Goal: Task Accomplishment & Management: Complete application form

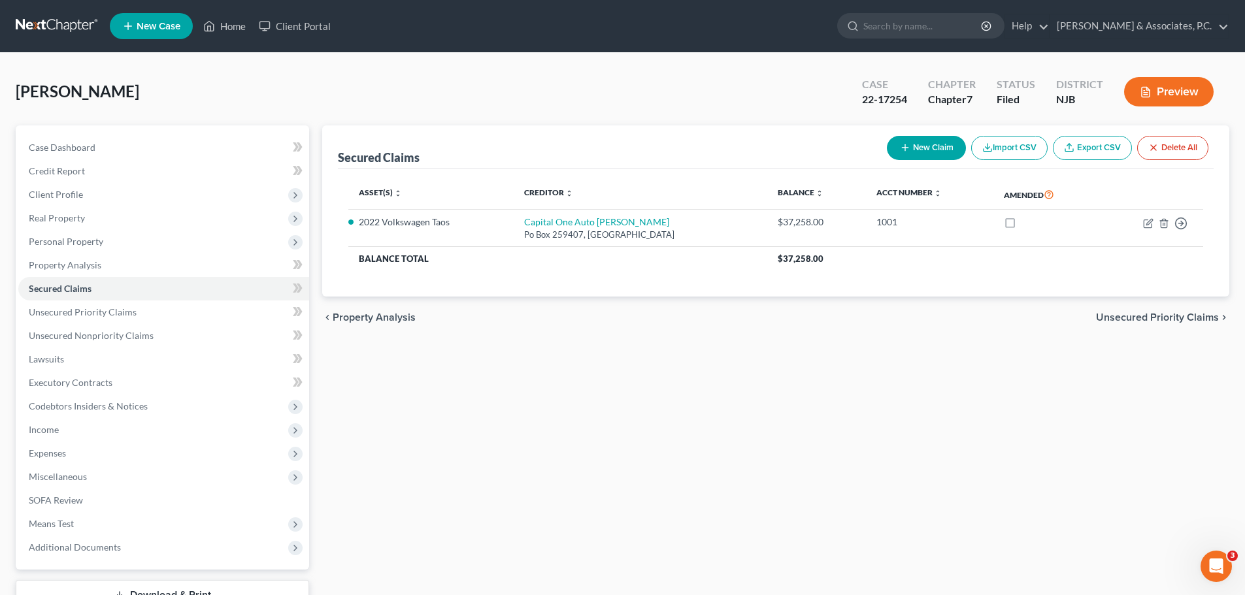
click at [41, 29] on link at bounding box center [58, 26] width 84 height 24
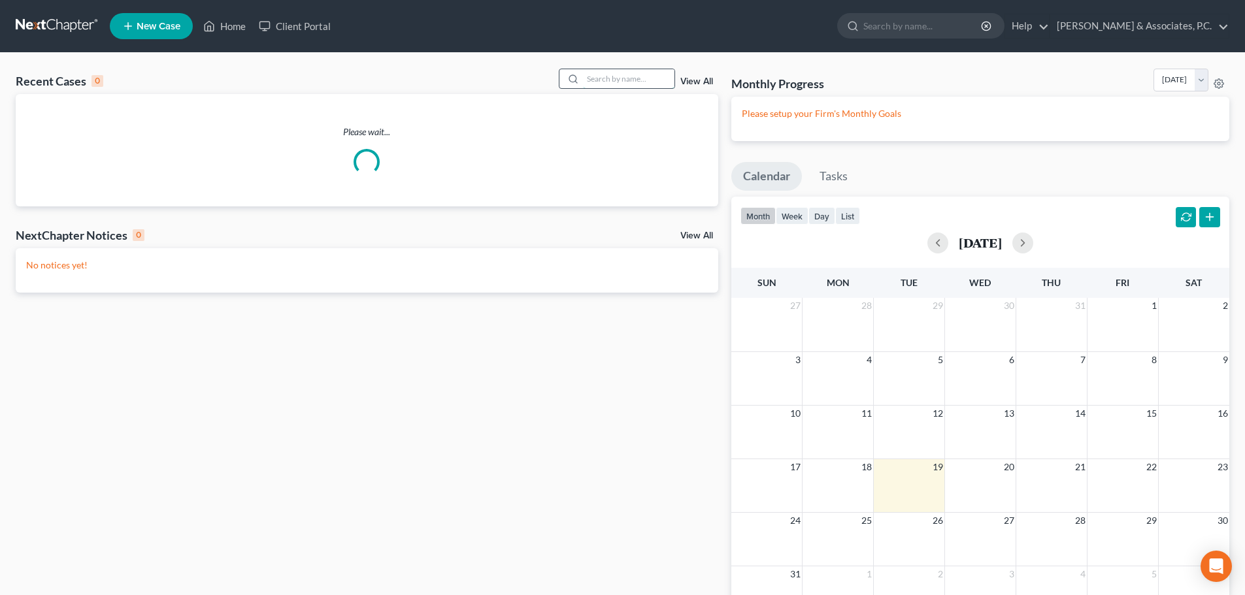
click at [641, 83] on input "search" at bounding box center [628, 78] width 91 height 19
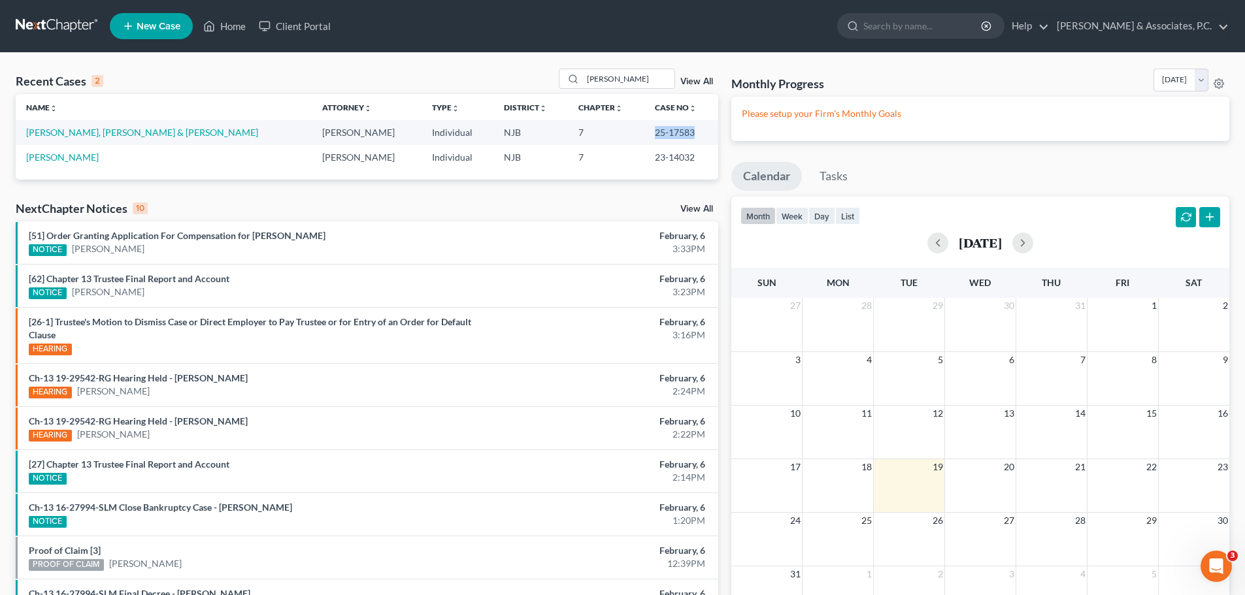
drag, startPoint x: 696, startPoint y: 135, endPoint x: 649, endPoint y: 133, distance: 47.1
click at [649, 133] on td "25-17583" at bounding box center [680, 132] width 73 height 24
drag, startPoint x: 664, startPoint y: 133, endPoint x: 654, endPoint y: 125, distance: 13.1
copy td "25-17583"
click at [646, 80] on input "[PERSON_NAME]" at bounding box center [628, 78] width 91 height 19
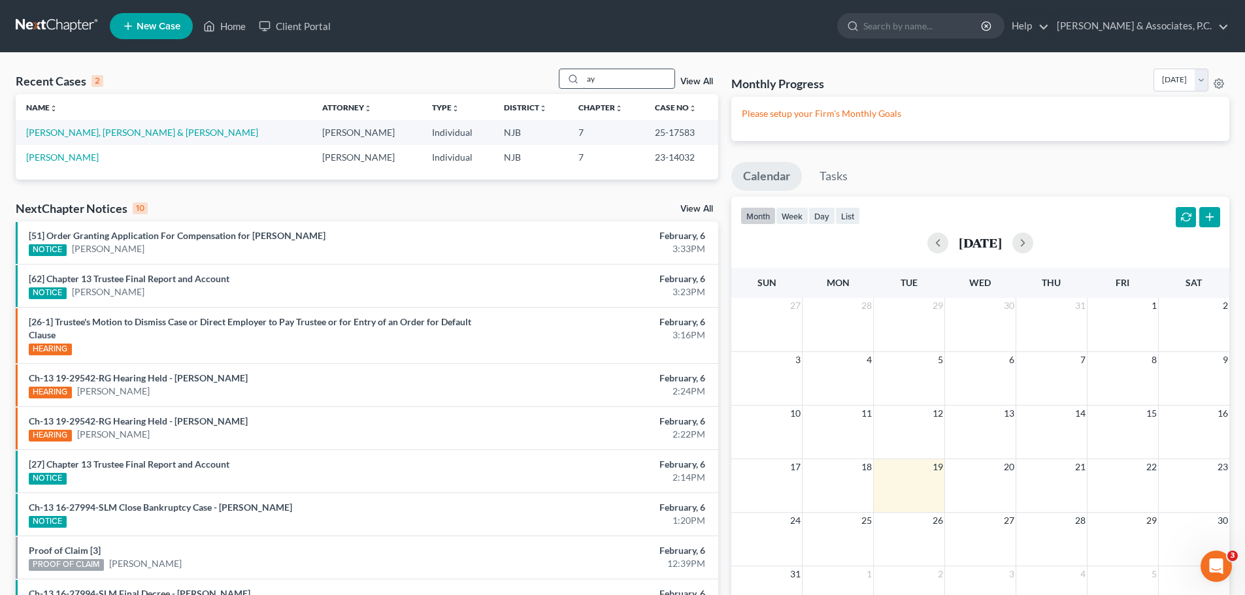
type input "a"
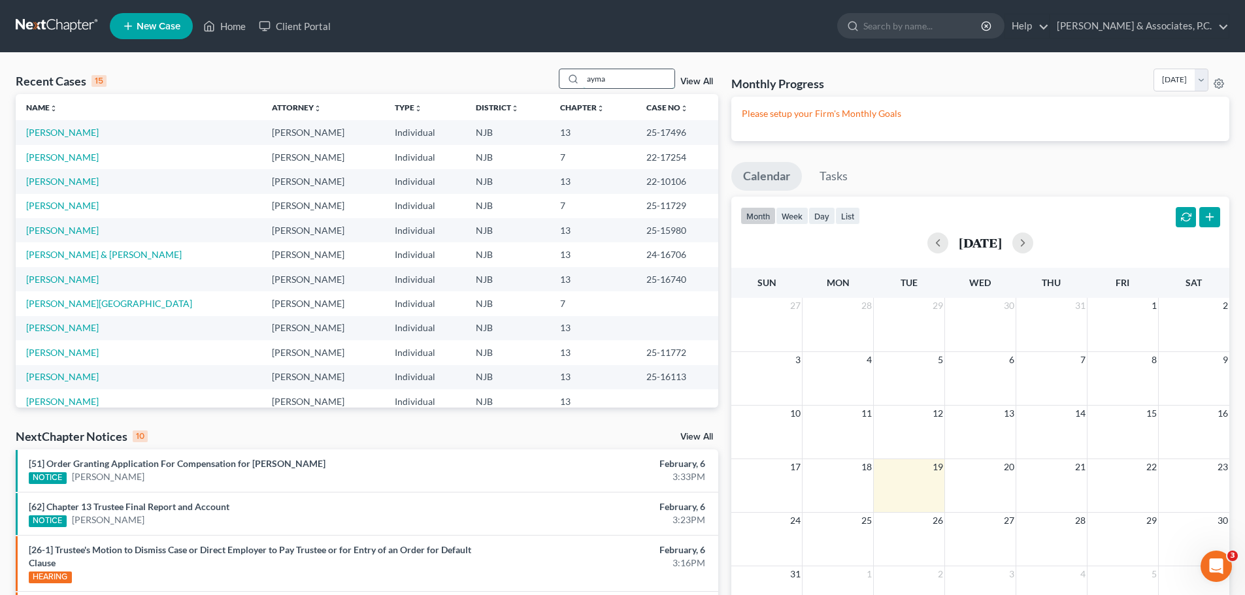
type input "[PERSON_NAME]"
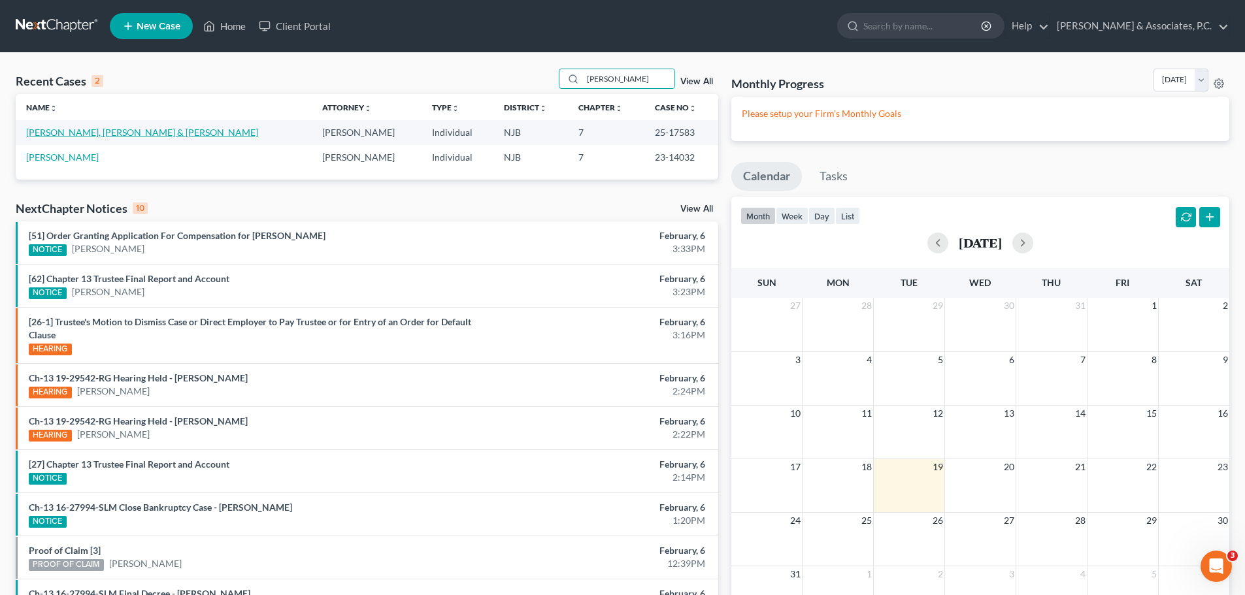
click at [146, 128] on link "[PERSON_NAME], [PERSON_NAME] & [PERSON_NAME]" at bounding box center [142, 132] width 232 height 11
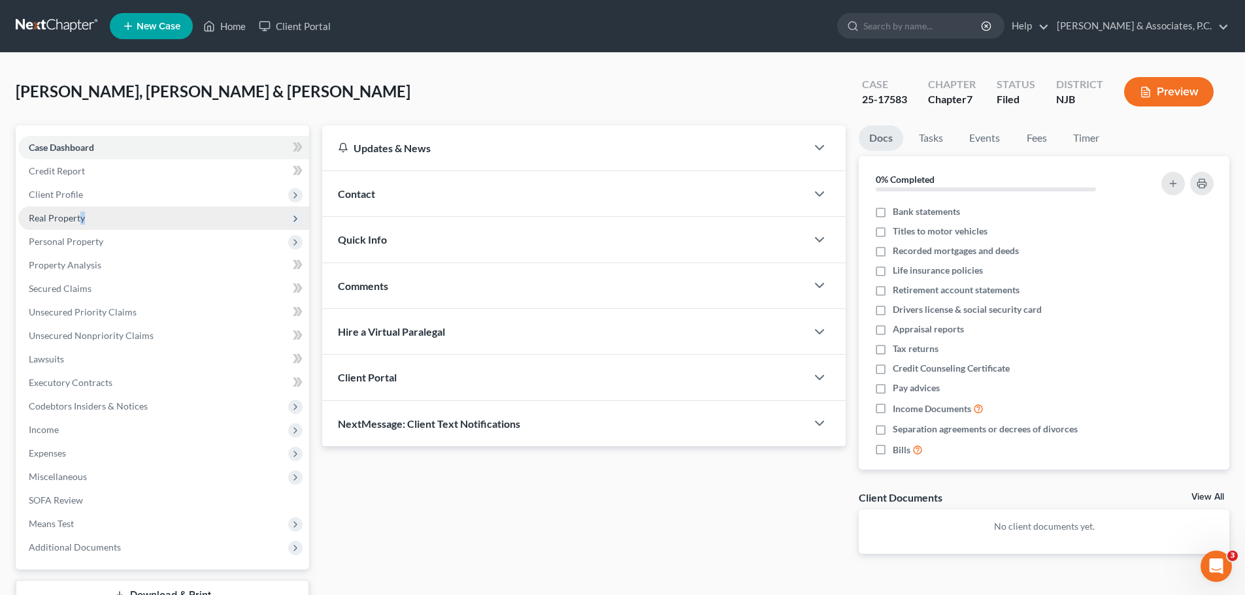
click at [83, 218] on span "Real Property" at bounding box center [57, 217] width 56 height 11
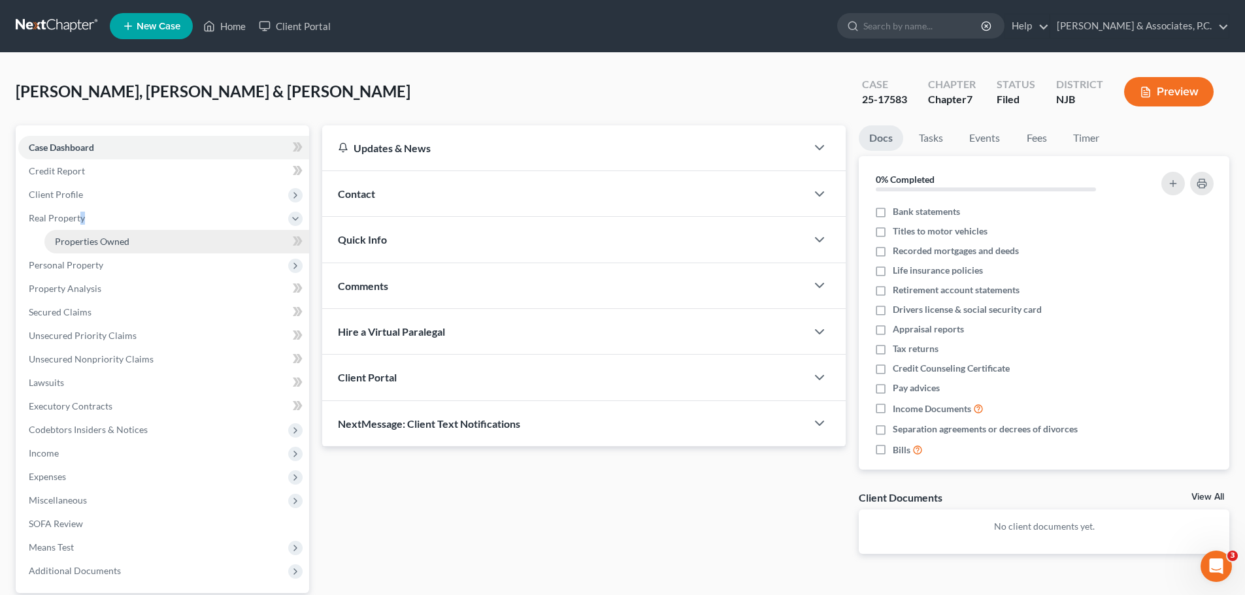
click at [96, 238] on span "Properties Owned" at bounding box center [92, 241] width 74 height 11
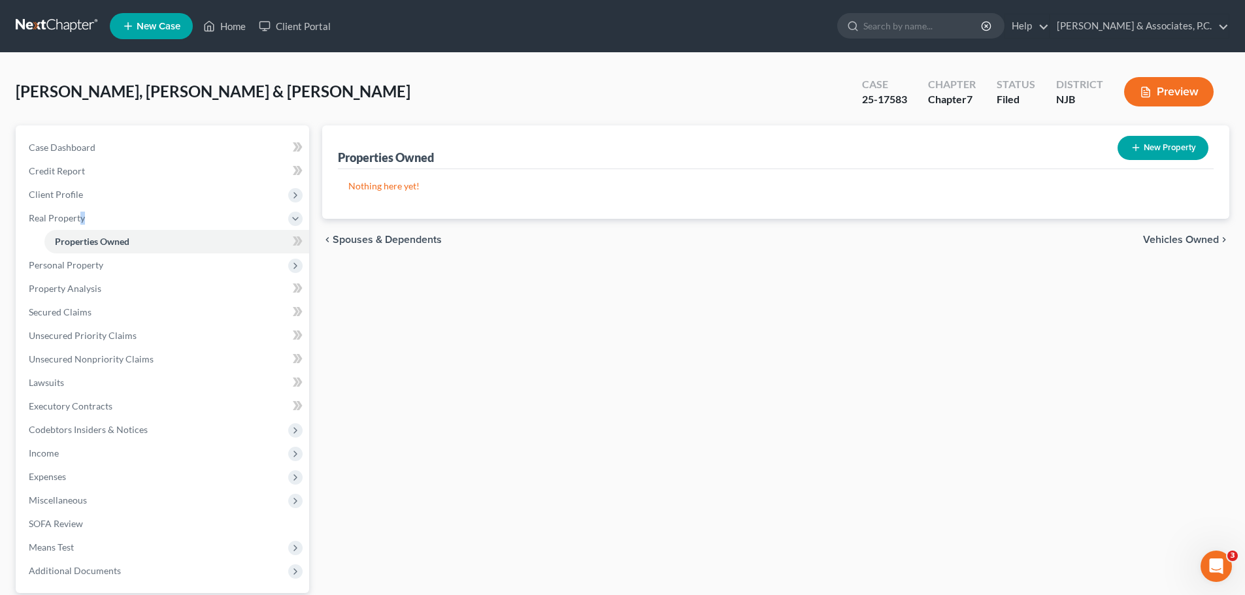
click at [1176, 242] on span "Vehicles Owned" at bounding box center [1181, 240] width 76 height 10
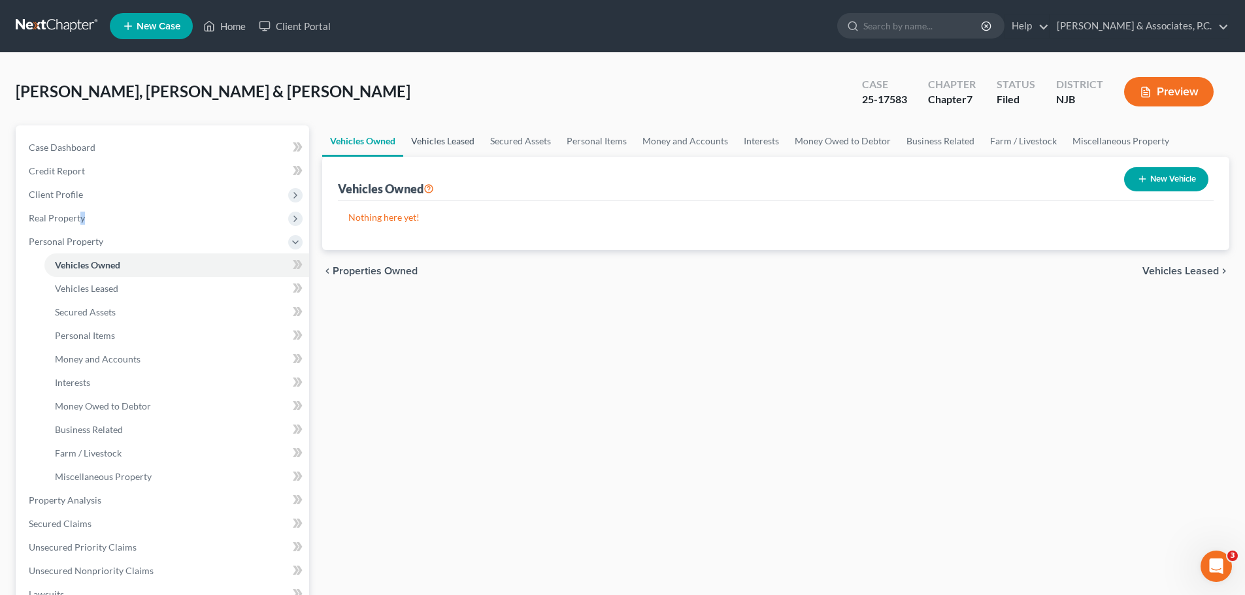
drag, startPoint x: 428, startPoint y: 137, endPoint x: 438, endPoint y: 139, distance: 10.6
click at [429, 137] on link "Vehicles Leased" at bounding box center [442, 140] width 79 height 31
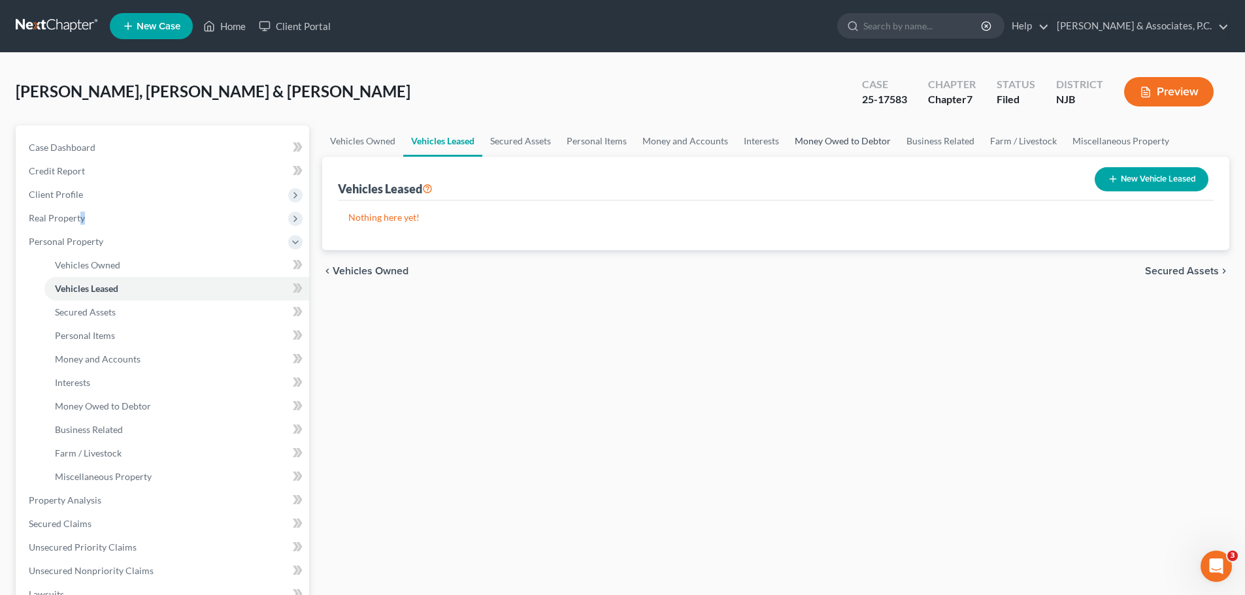
click at [821, 136] on link "Money Owed to Debtor" at bounding box center [843, 140] width 112 height 31
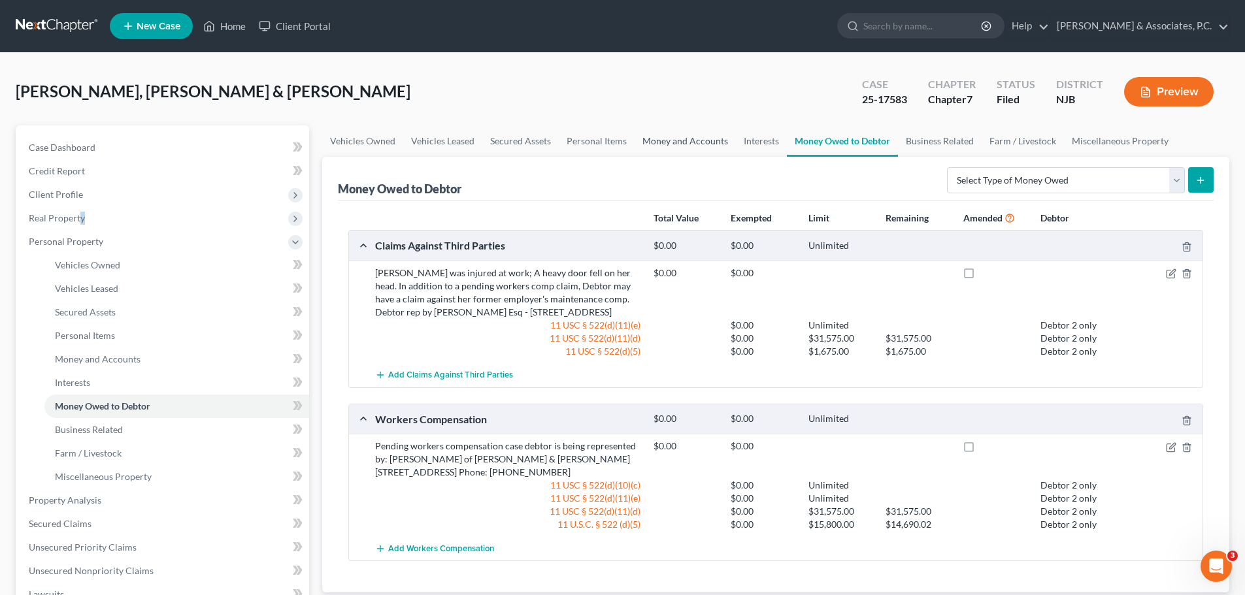
click at [682, 142] on link "Money and Accounts" at bounding box center [685, 140] width 101 height 31
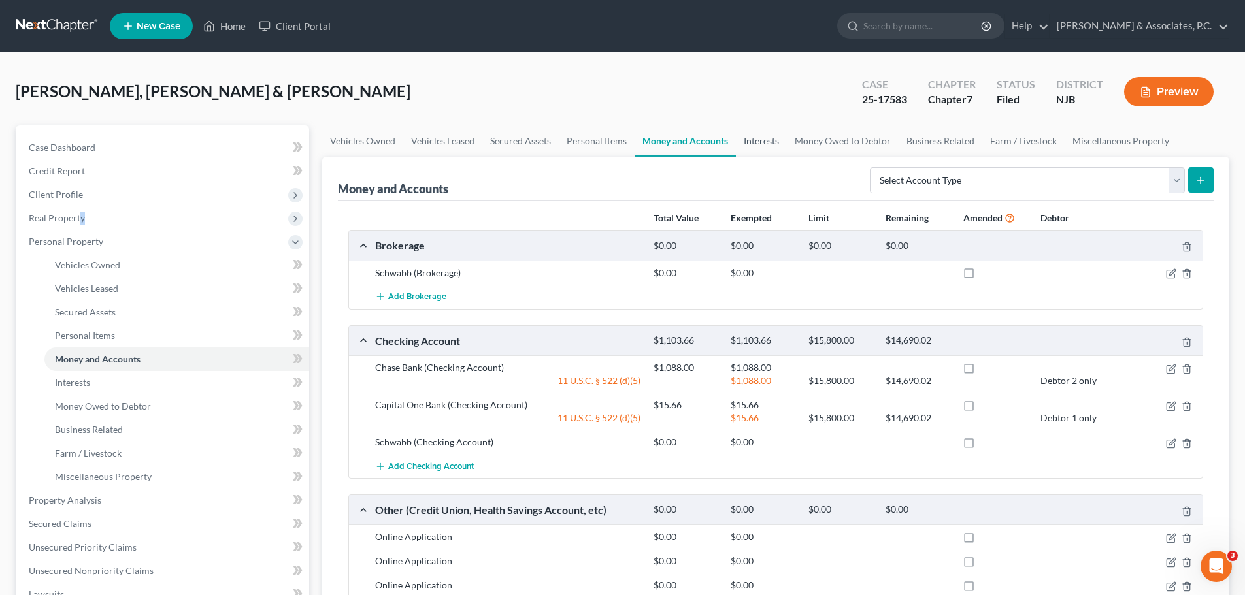
click at [770, 142] on link "Interests" at bounding box center [761, 140] width 51 height 31
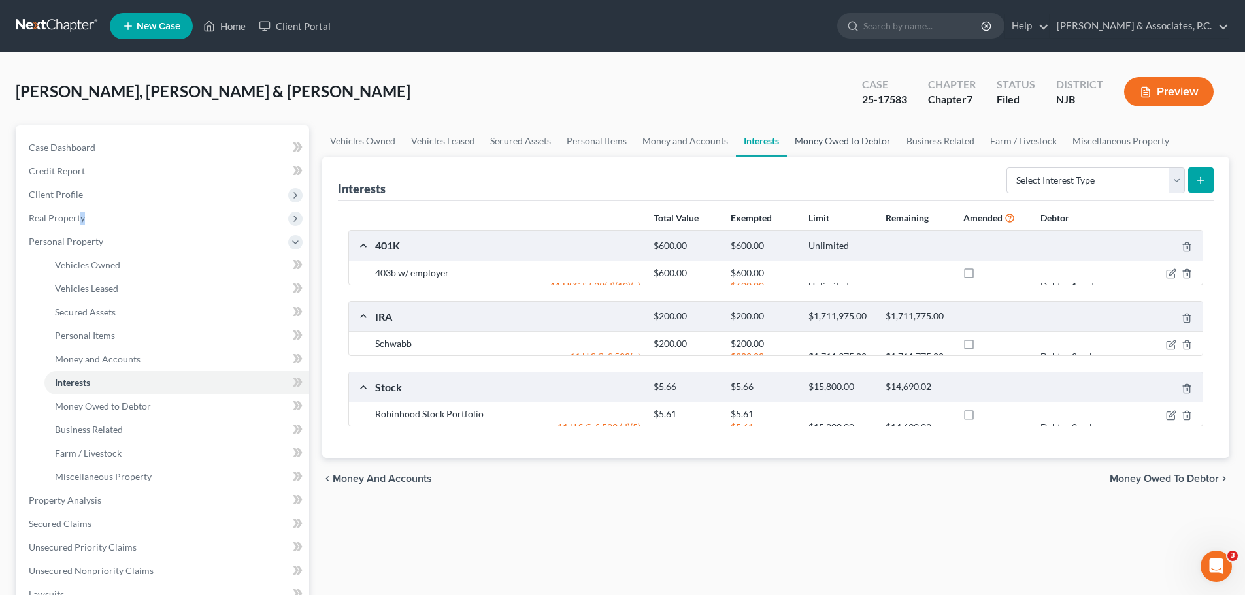
click at [810, 144] on link "Money Owed to Debtor" at bounding box center [843, 140] width 112 height 31
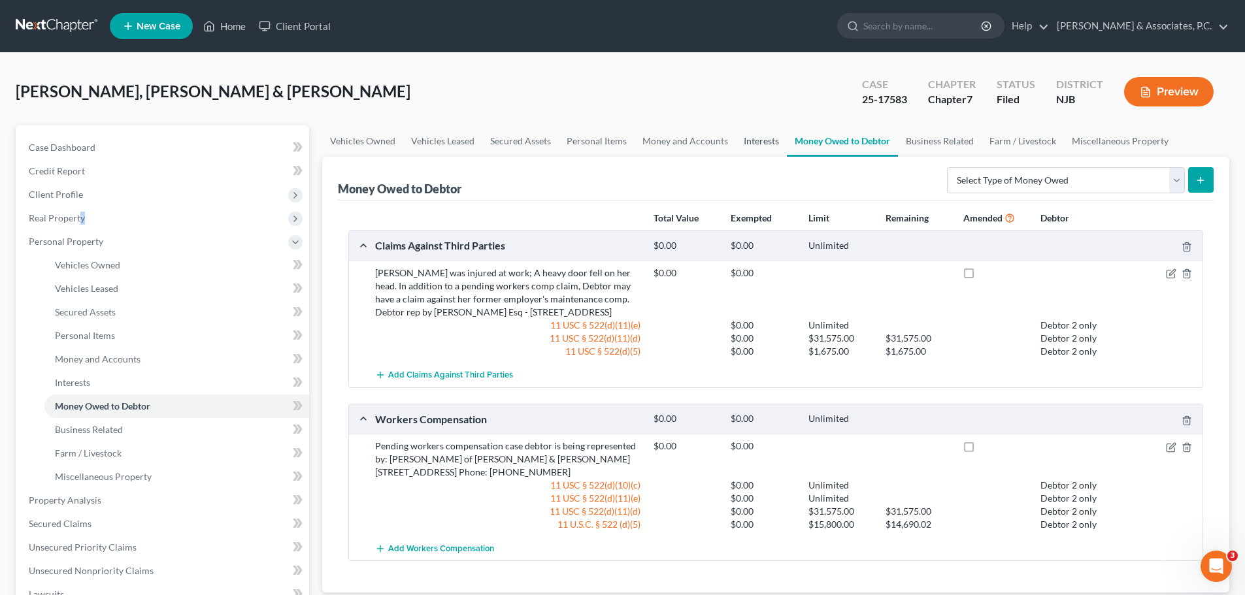
click at [761, 141] on link "Interests" at bounding box center [761, 140] width 51 height 31
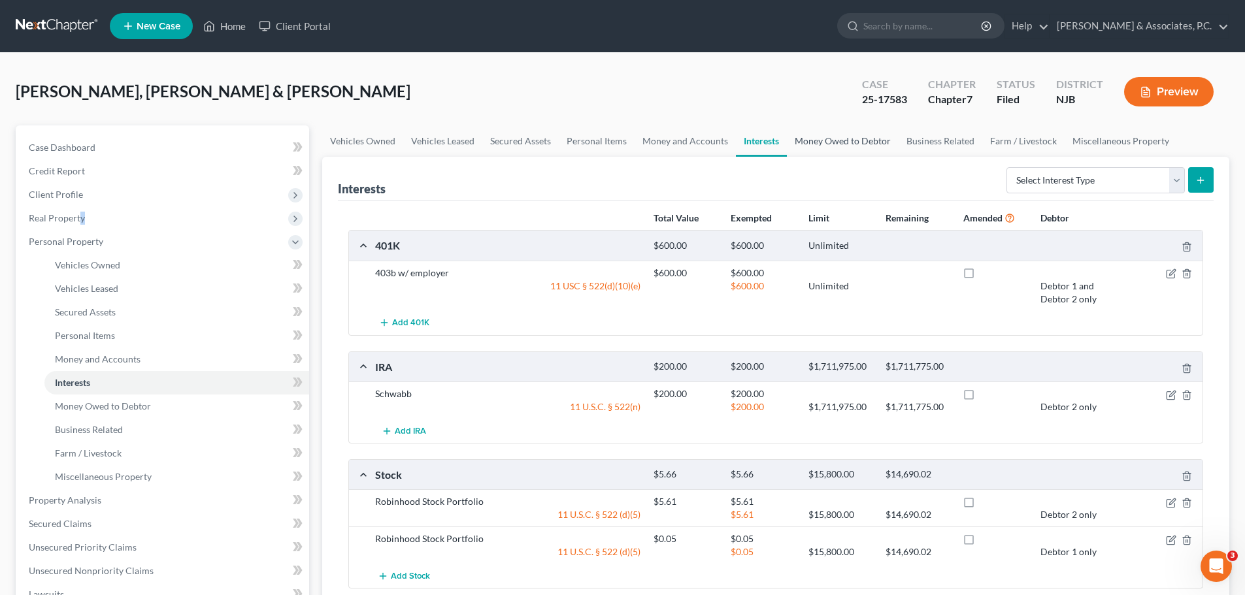
click at [844, 142] on link "Money Owed to Debtor" at bounding box center [843, 140] width 112 height 31
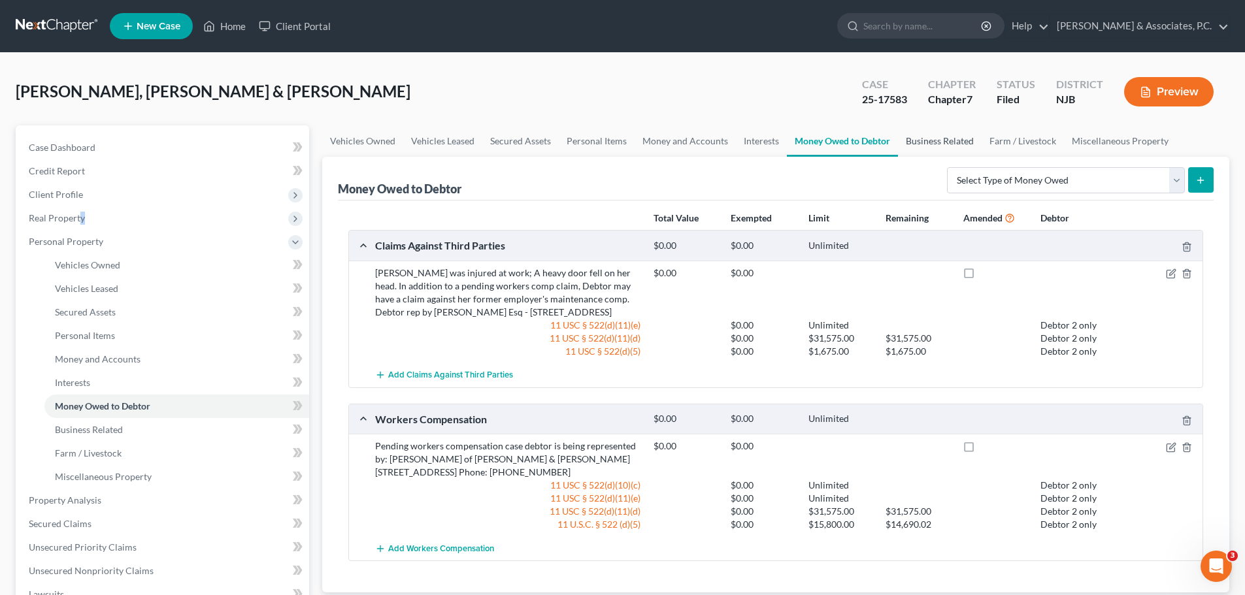
click at [932, 143] on link "Business Related" at bounding box center [940, 140] width 84 height 31
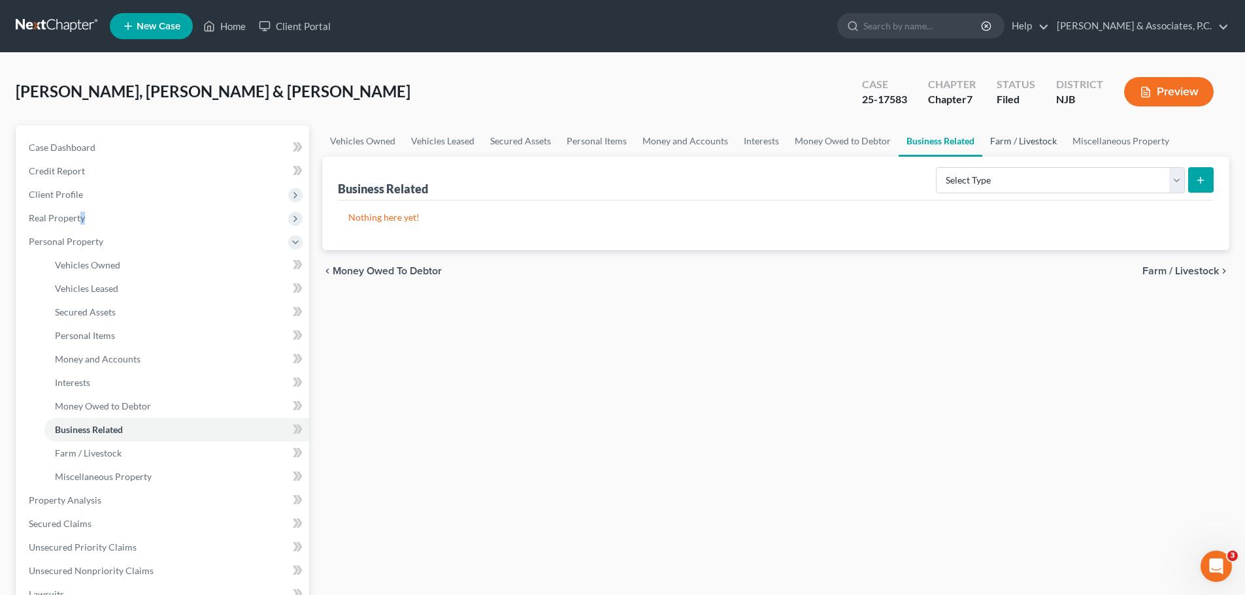
drag, startPoint x: 1021, startPoint y: 139, endPoint x: 1029, endPoint y: 140, distance: 7.3
click at [1021, 138] on link "Farm / Livestock" at bounding box center [1023, 140] width 82 height 31
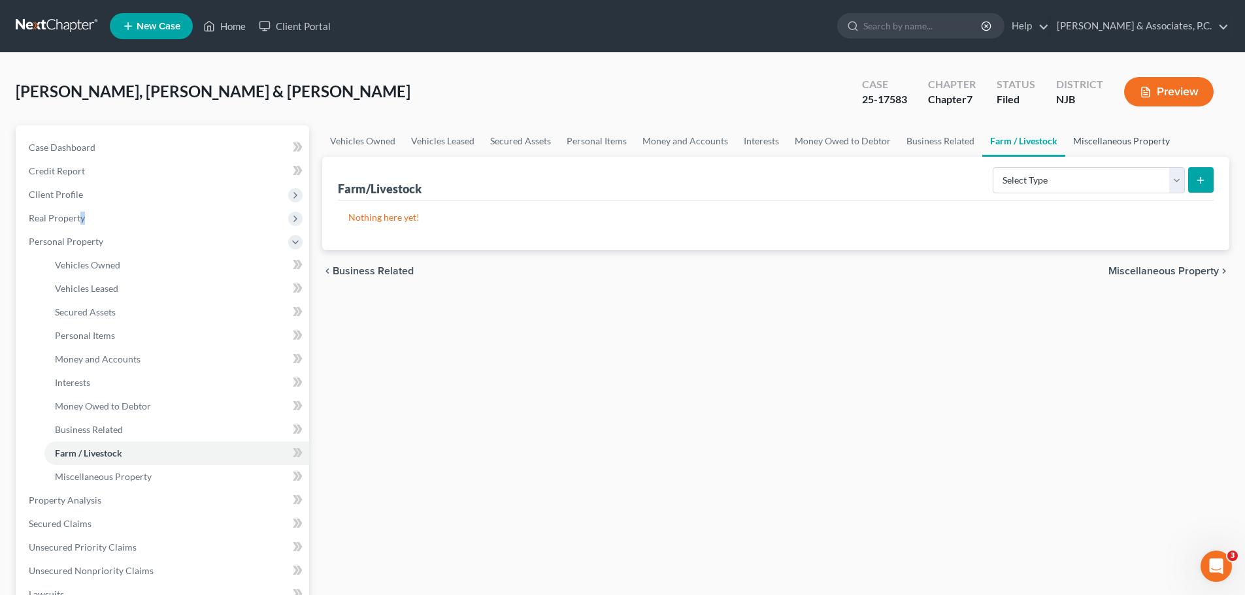
click at [1122, 132] on link "Miscellaneous Property" at bounding box center [1121, 140] width 112 height 31
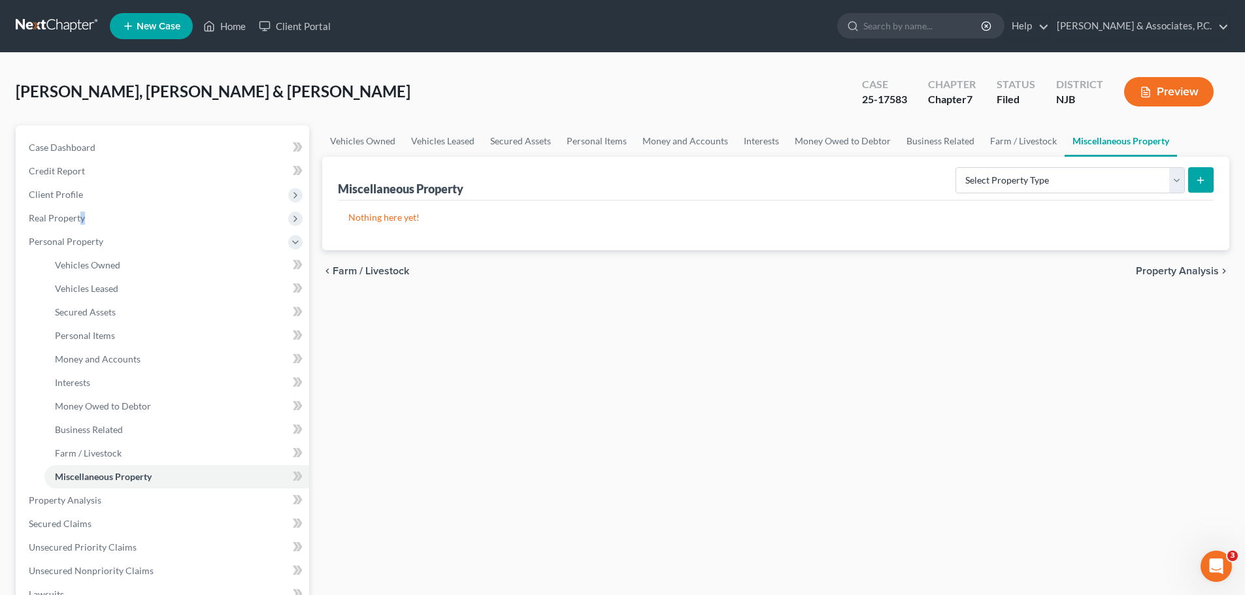
click at [1171, 271] on span "Property Analysis" at bounding box center [1177, 271] width 83 height 10
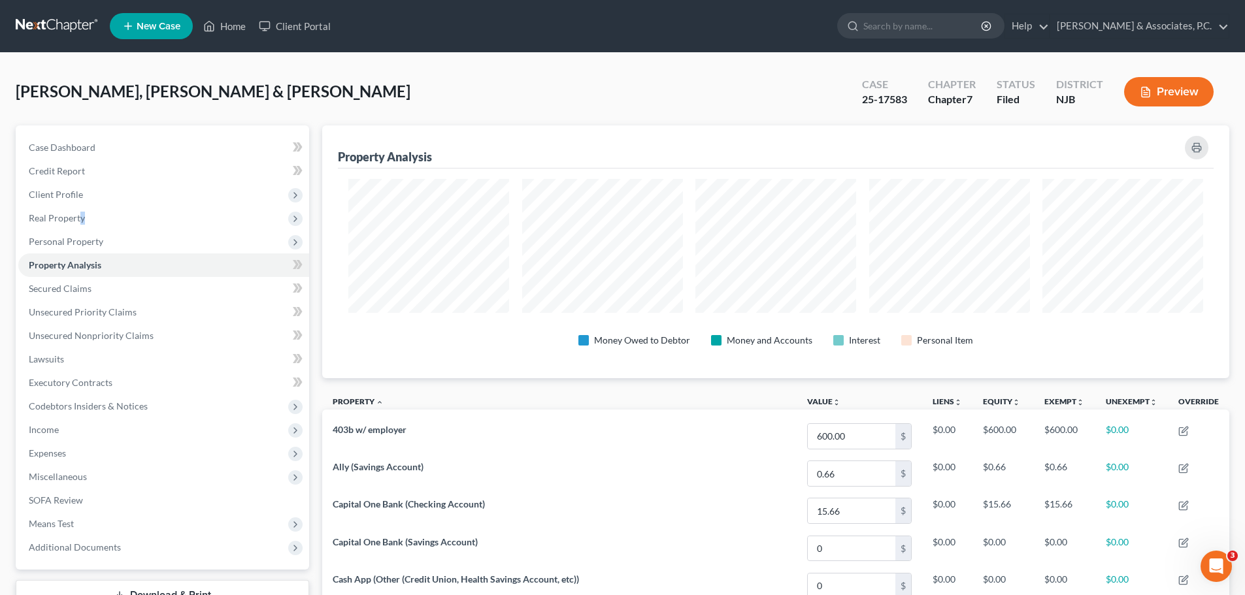
scroll to position [253, 907]
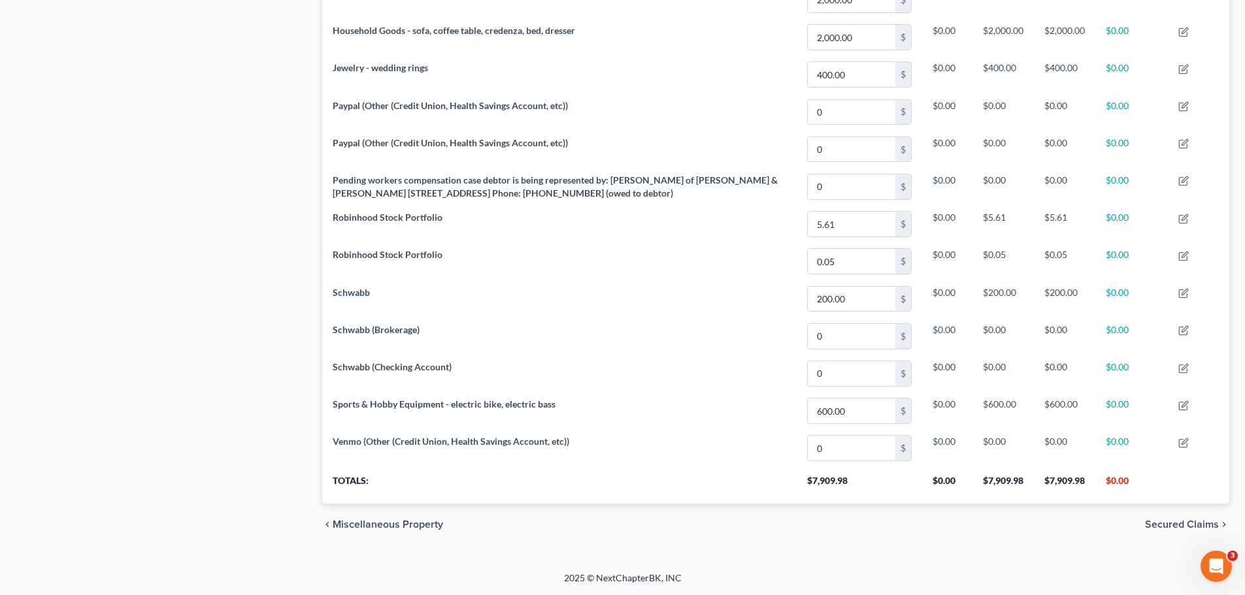
drag, startPoint x: 1165, startPoint y: 523, endPoint x: 1149, endPoint y: 510, distance: 20.9
click at [1166, 523] on span "Secured Claims" at bounding box center [1182, 525] width 74 height 10
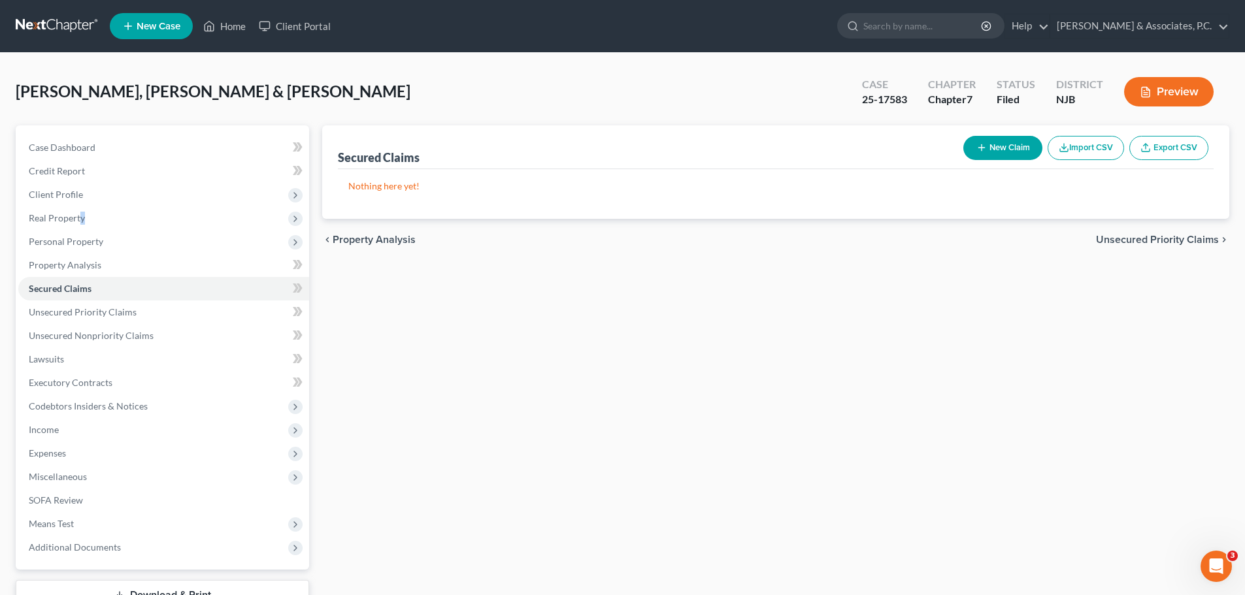
click at [1144, 235] on span "Unsecured Priority Claims" at bounding box center [1157, 240] width 123 height 10
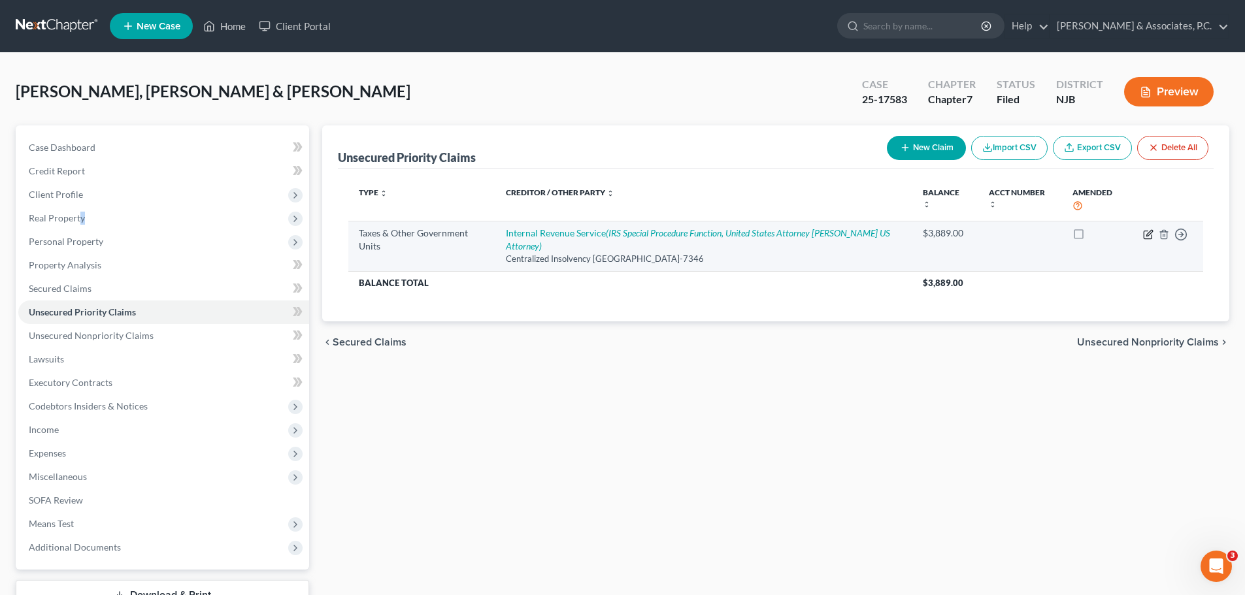
click at [1148, 233] on icon "button" at bounding box center [1148, 234] width 10 height 10
select select "0"
select select "39"
select select "2"
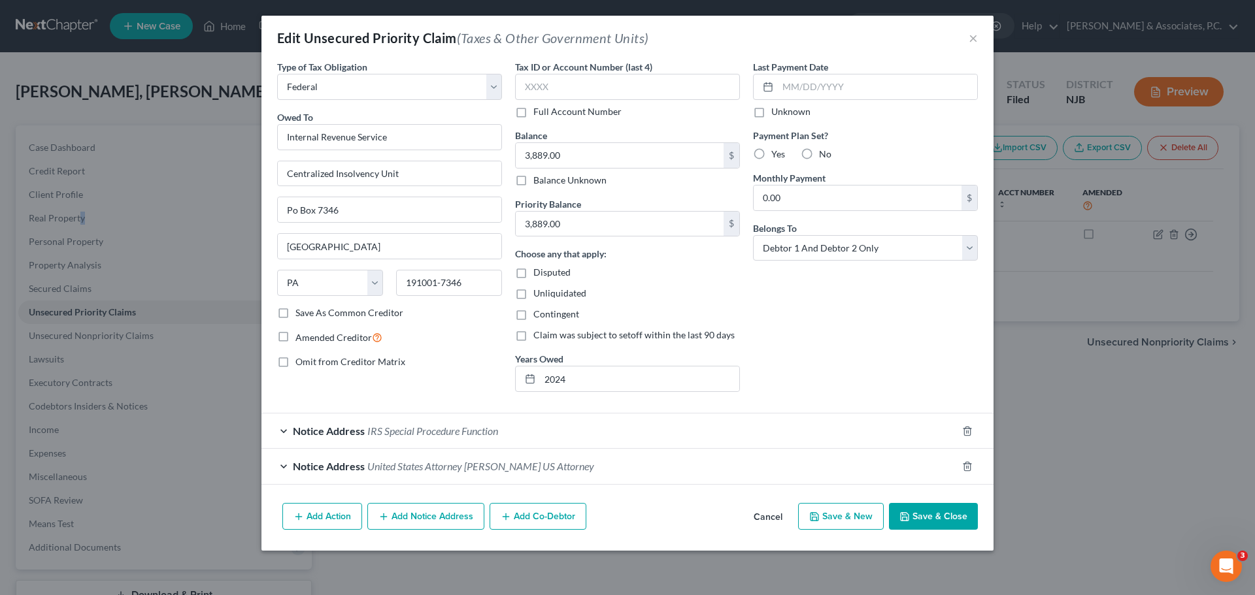
click at [777, 517] on button "Cancel" at bounding box center [768, 518] width 50 height 26
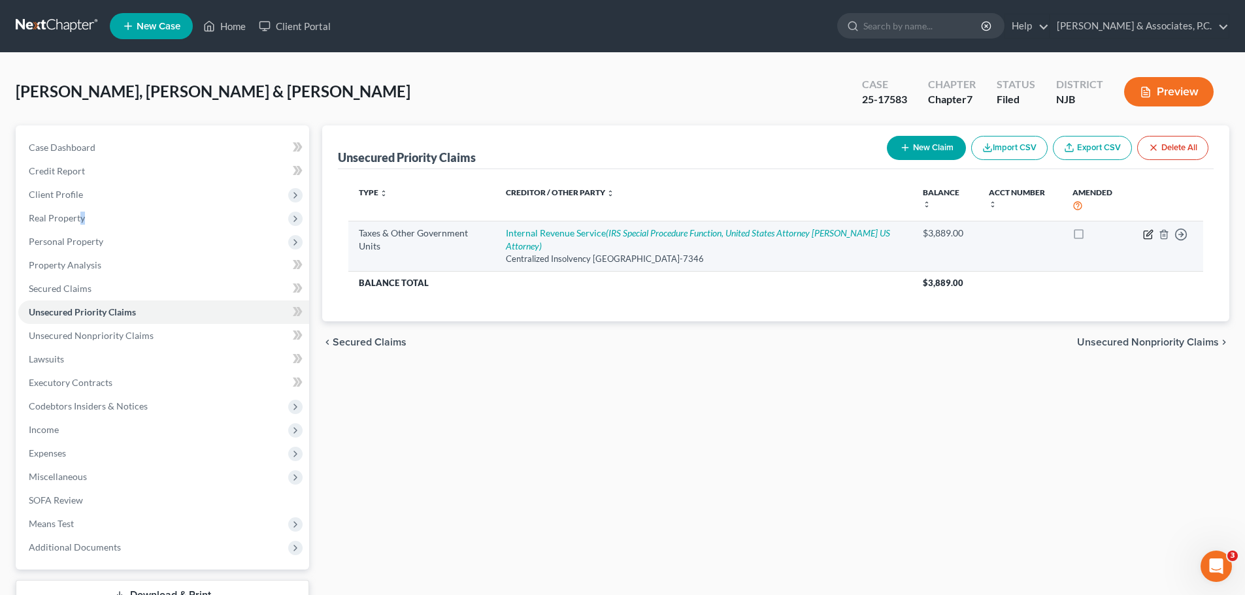
click at [1146, 234] on icon "button" at bounding box center [1148, 234] width 10 height 10
select select "0"
select select "39"
select select "2"
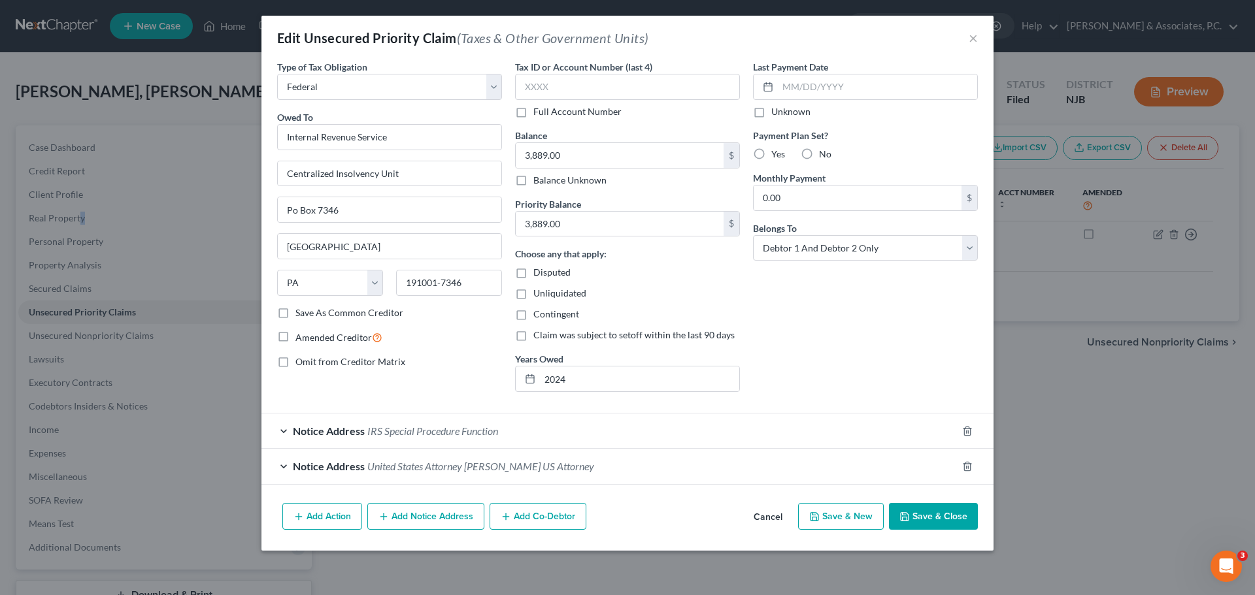
click at [778, 520] on button "Cancel" at bounding box center [768, 518] width 50 height 26
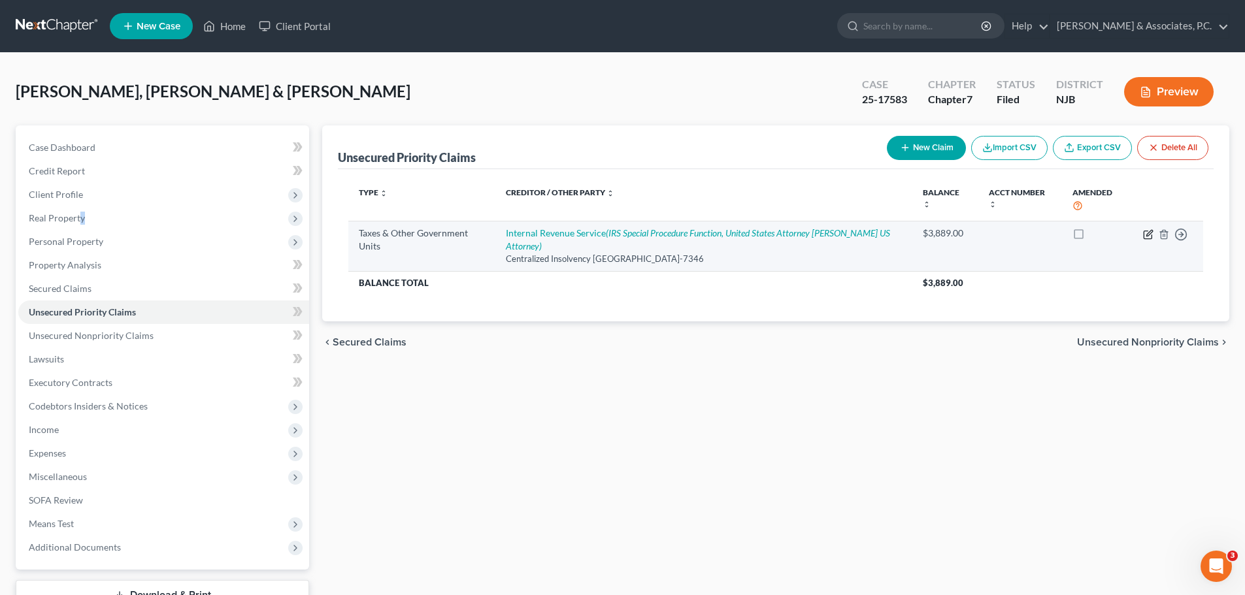
click at [1147, 237] on icon "button" at bounding box center [1148, 234] width 10 height 10
select select "0"
select select "39"
select select "2"
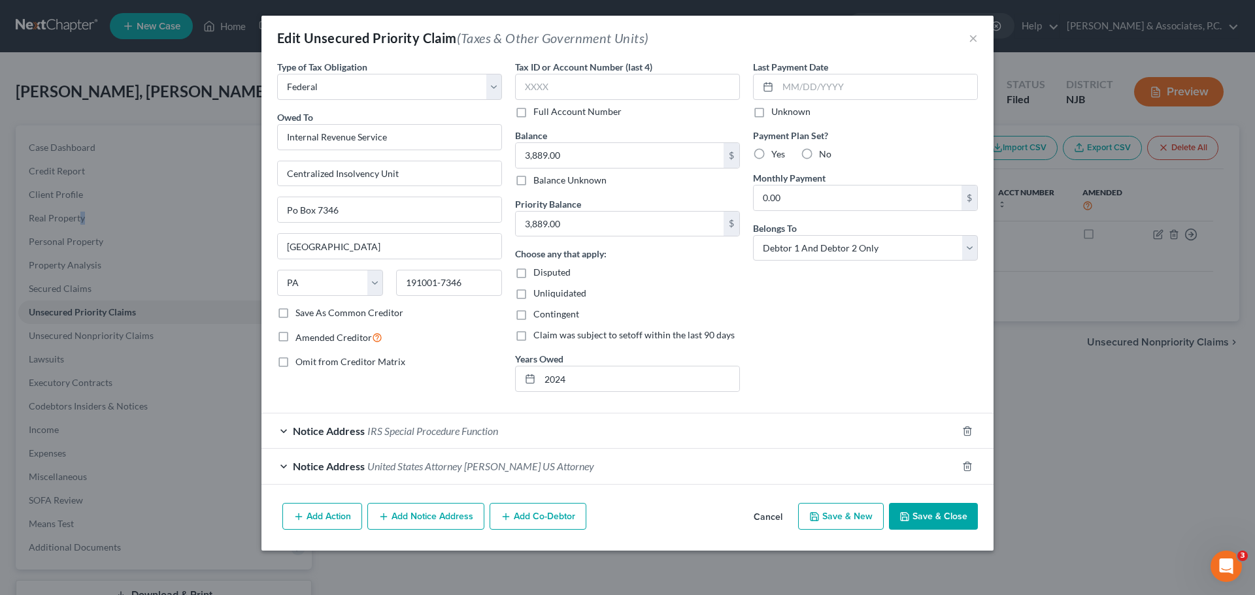
click at [765, 518] on button "Cancel" at bounding box center [768, 518] width 50 height 26
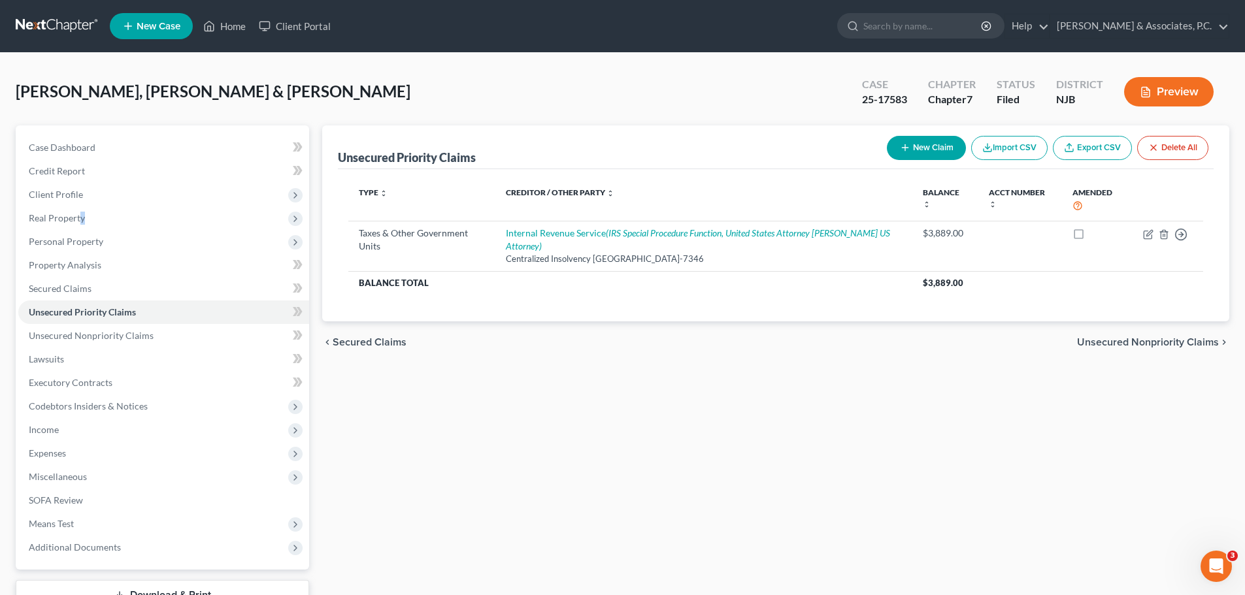
click at [1132, 347] on span "Unsecured Nonpriority Claims" at bounding box center [1148, 342] width 142 height 10
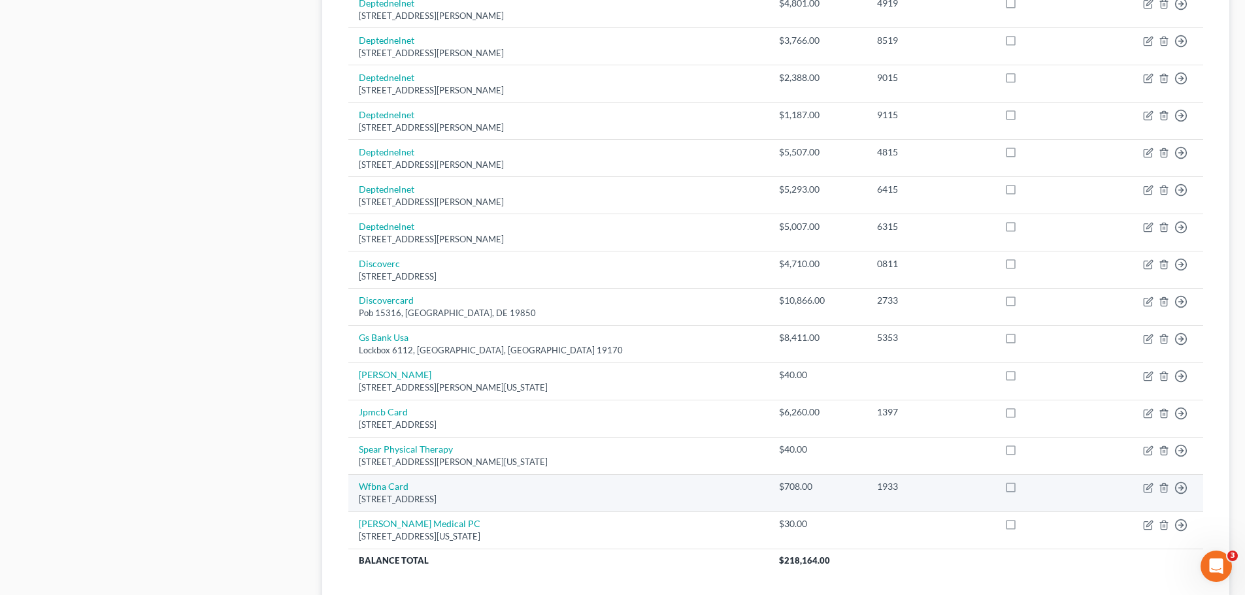
scroll to position [836, 0]
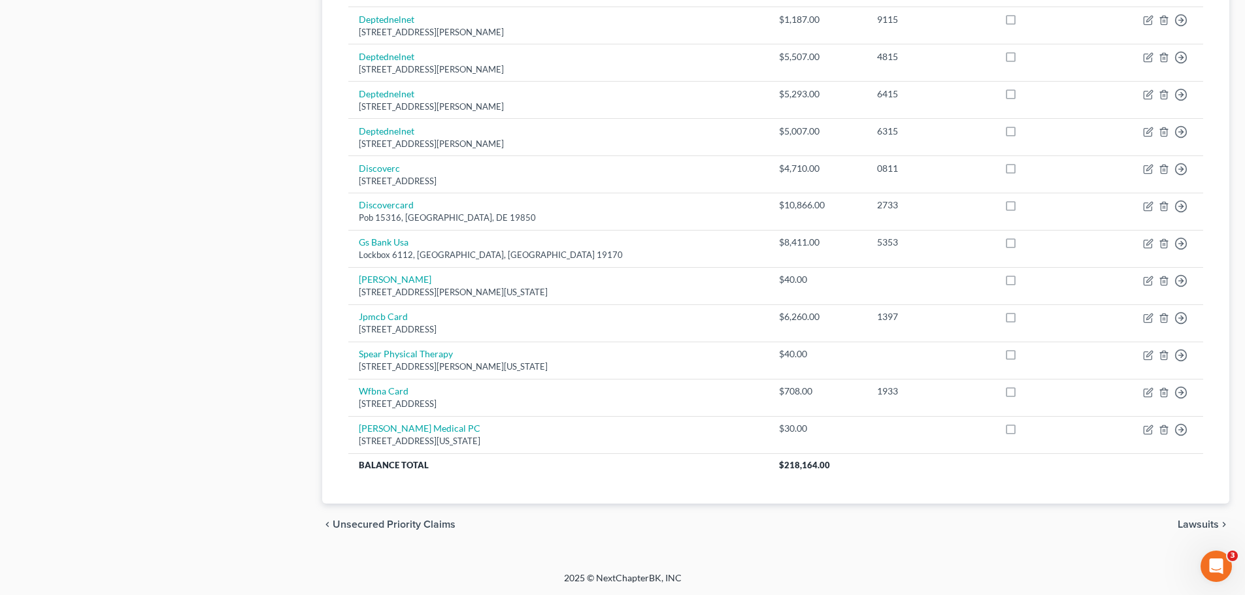
drag, startPoint x: 1195, startPoint y: 525, endPoint x: 1188, endPoint y: 520, distance: 8.9
click at [1195, 526] on span "Lawsuits" at bounding box center [1198, 525] width 41 height 10
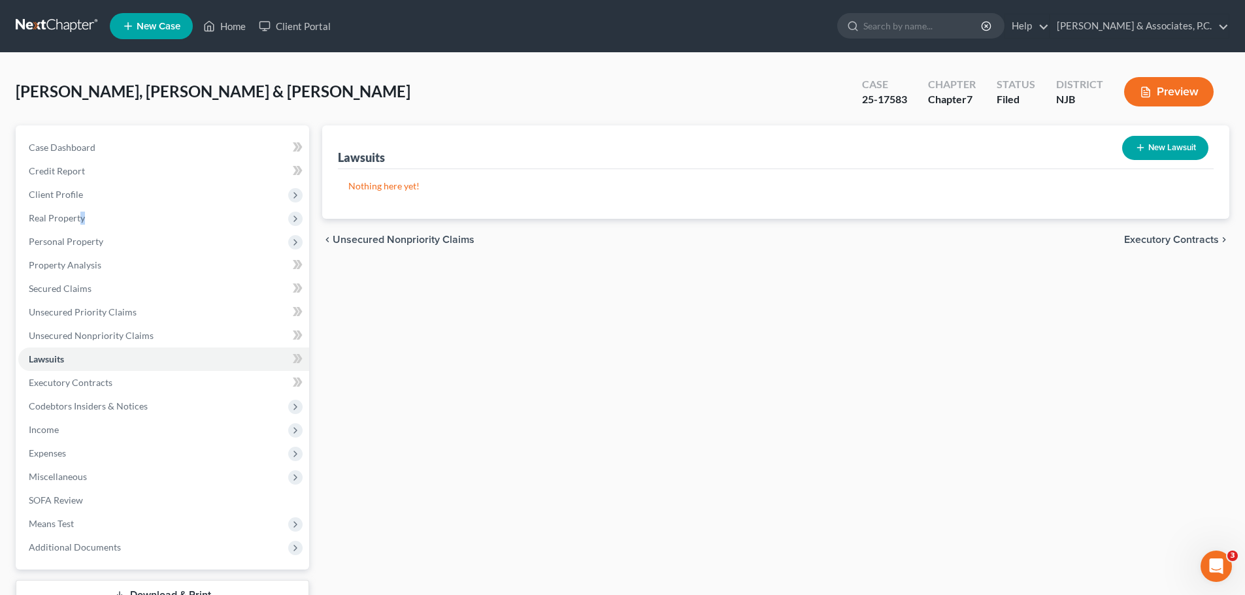
click at [1163, 237] on span "Executory Contracts" at bounding box center [1171, 240] width 95 height 10
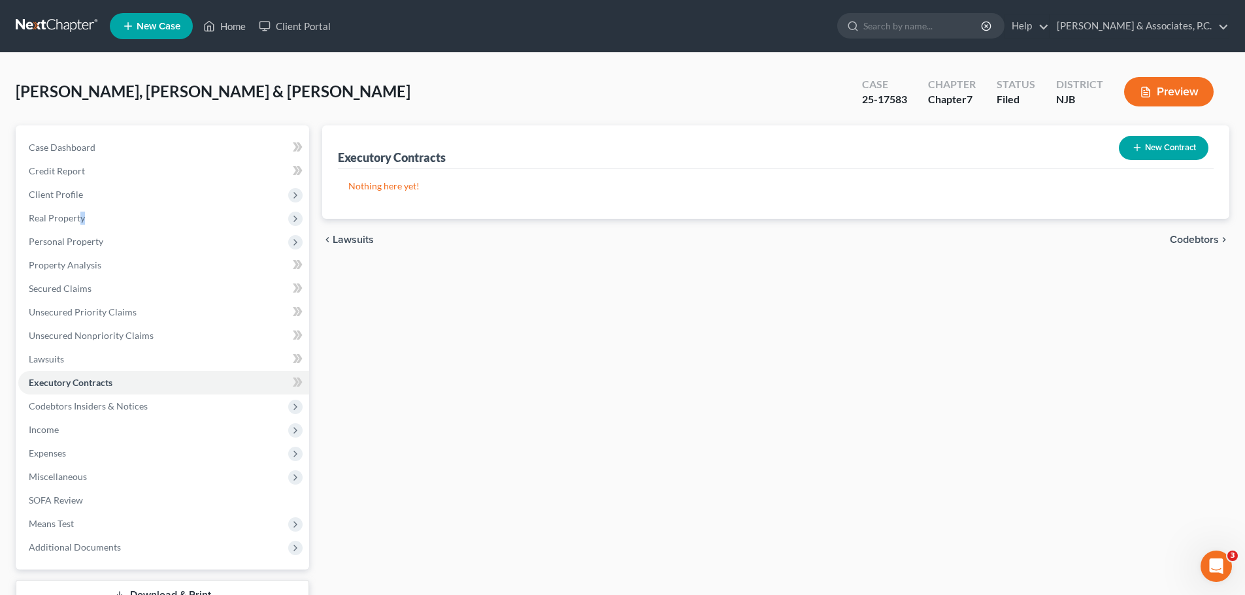
click at [1183, 237] on span "Codebtors" at bounding box center [1194, 240] width 49 height 10
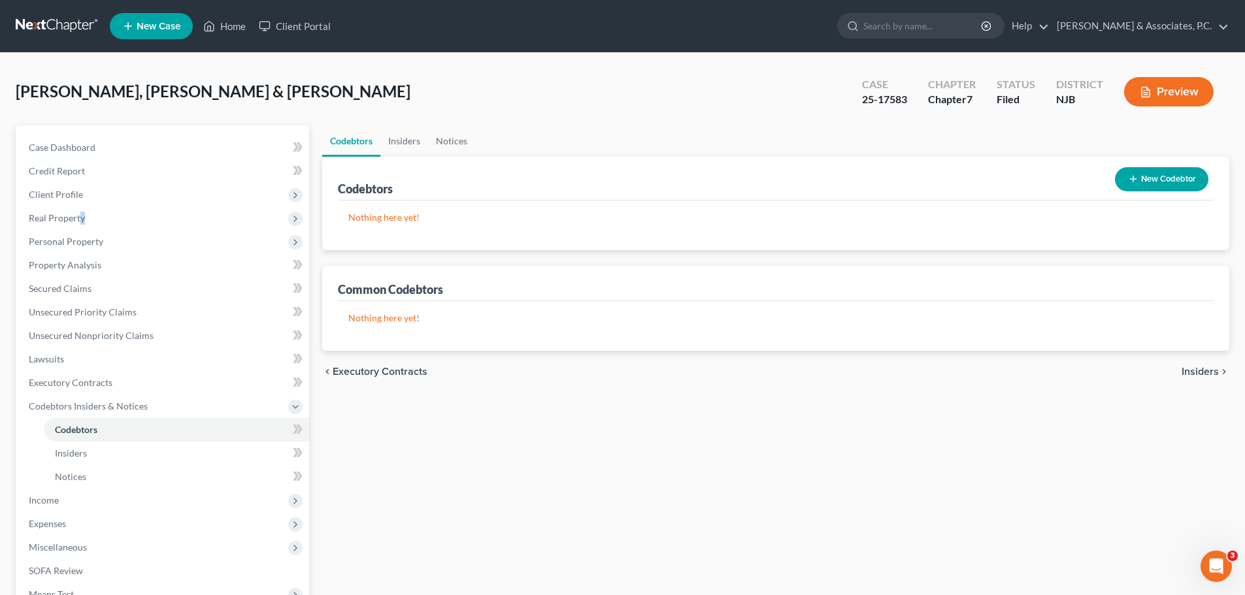
click at [1193, 377] on span "Insiders" at bounding box center [1200, 372] width 37 height 10
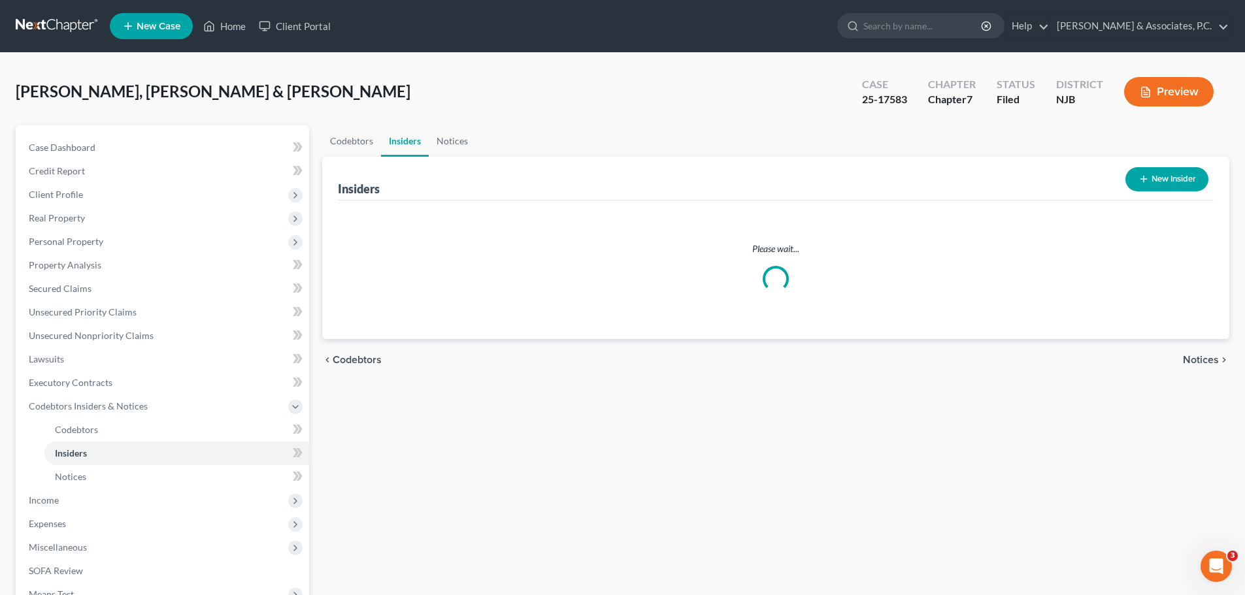
click at [1193, 372] on div "Codebtors Insiders Notices Insiders New Insider Please wait... chevron_left Cod…" at bounding box center [776, 420] width 920 height 590
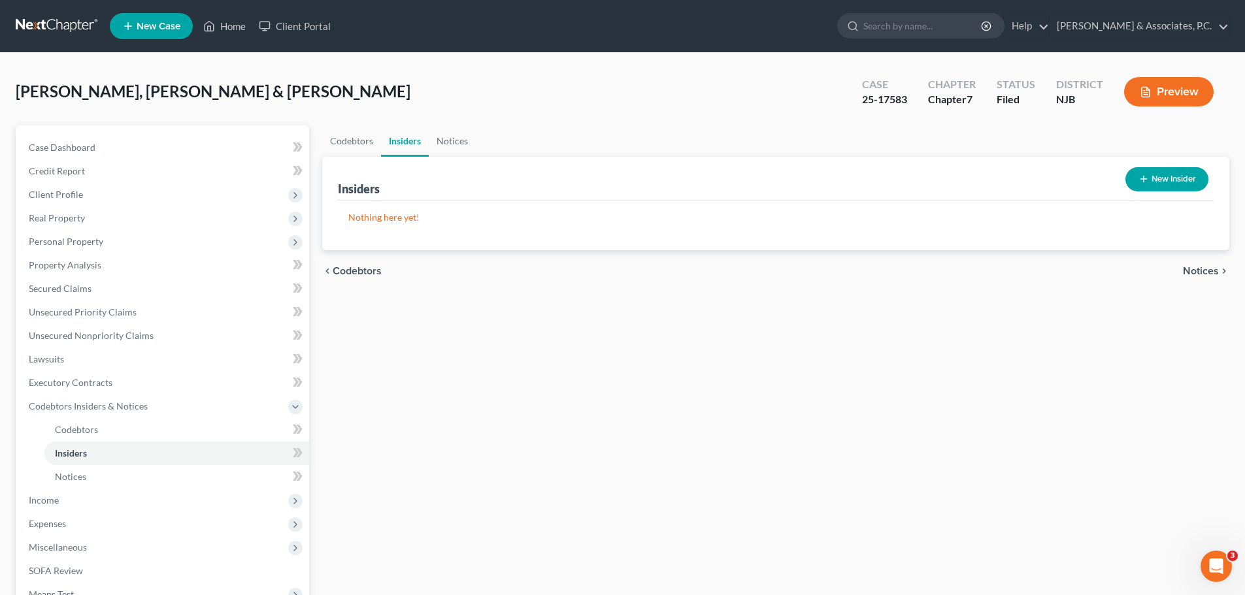
click at [1213, 269] on span "Notices" at bounding box center [1201, 271] width 36 height 10
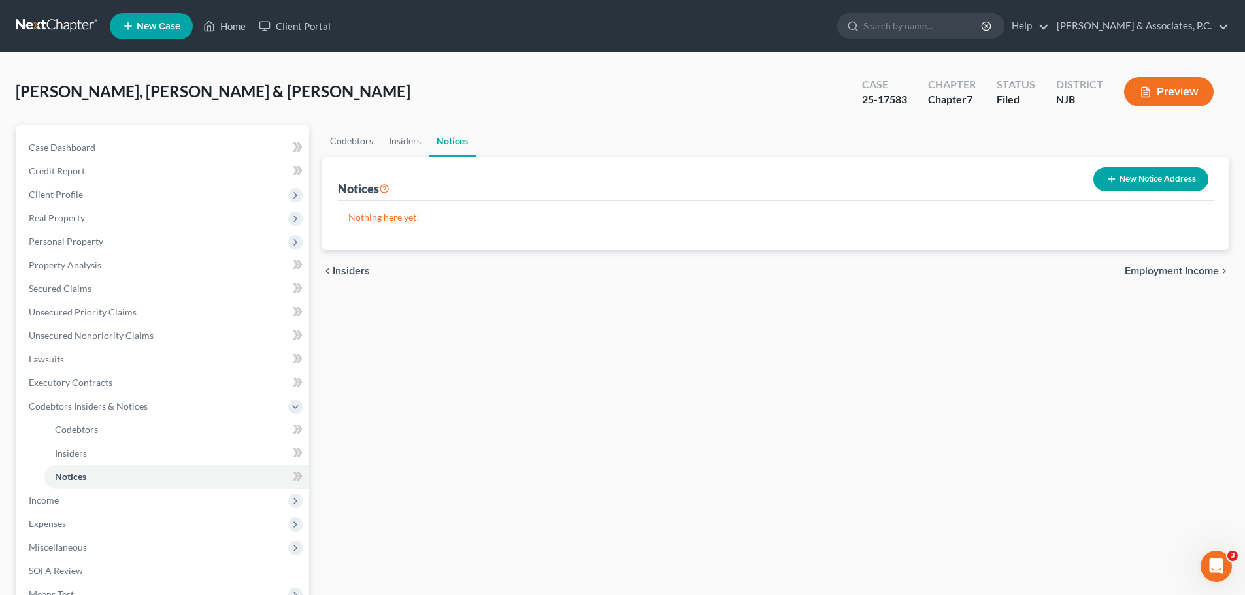
click at [1206, 267] on span "Employment Income" at bounding box center [1172, 271] width 94 height 10
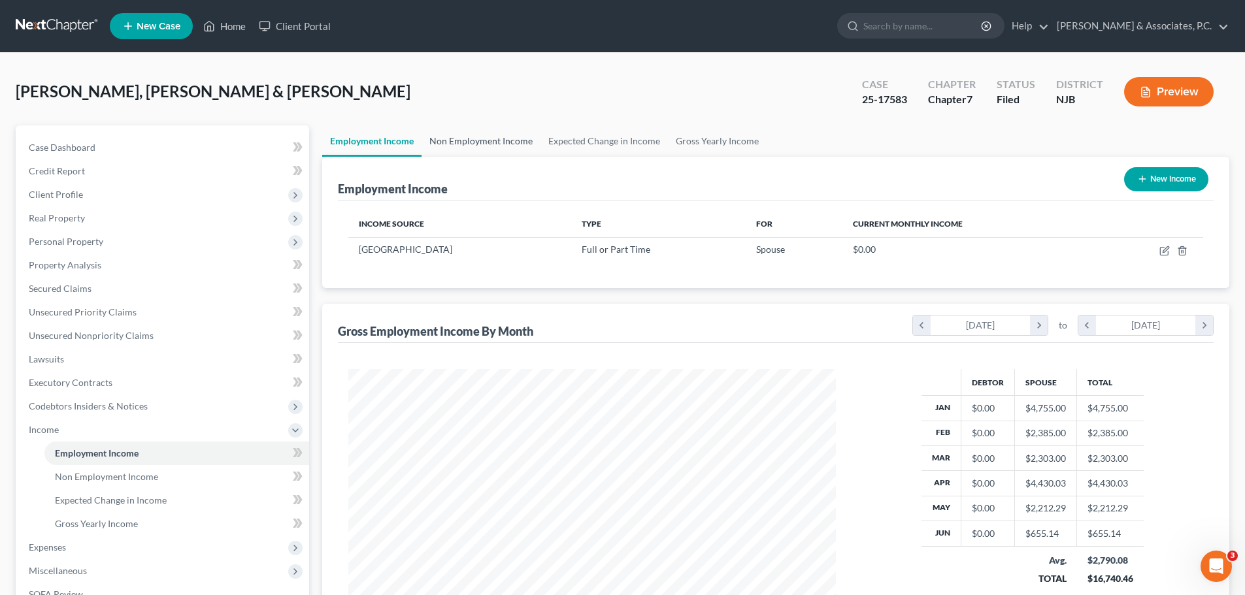
click at [514, 148] on link "Non Employment Income" at bounding box center [481, 140] width 119 height 31
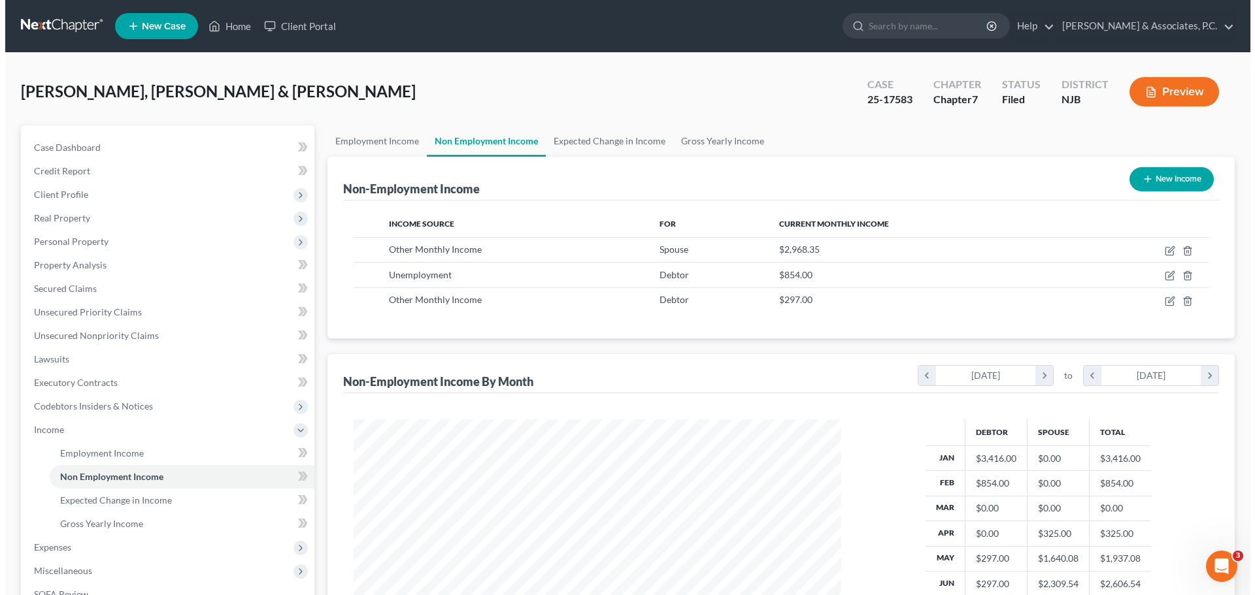
scroll to position [244, 514]
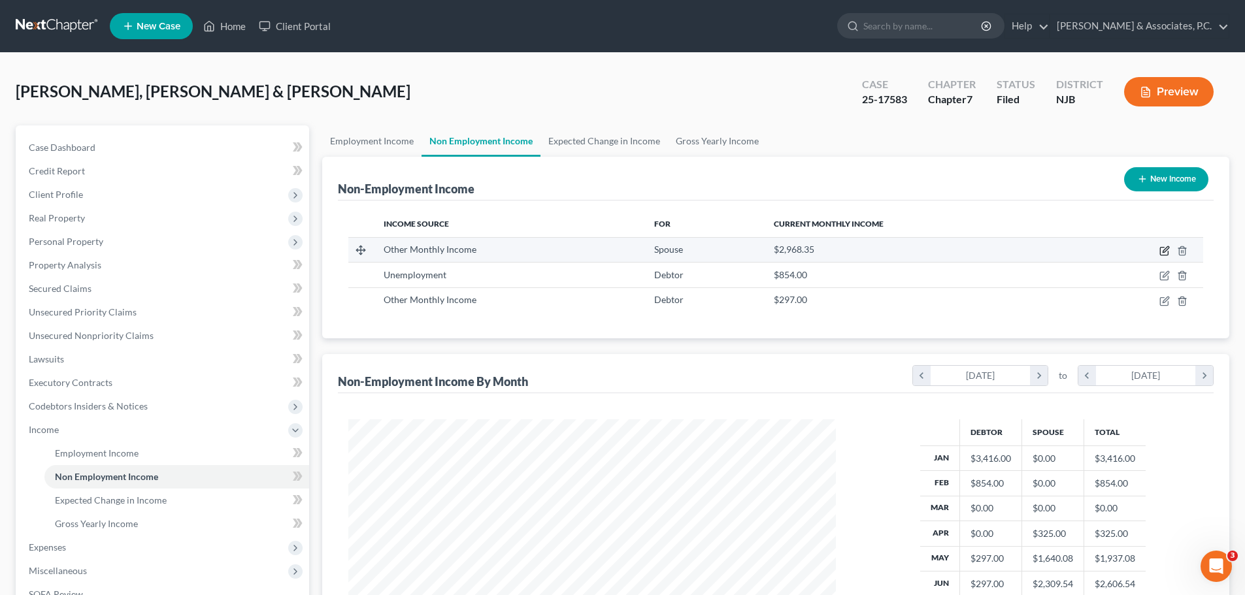
click at [1163, 252] on icon "button" at bounding box center [1166, 249] width 6 height 6
select select "13"
select select "0"
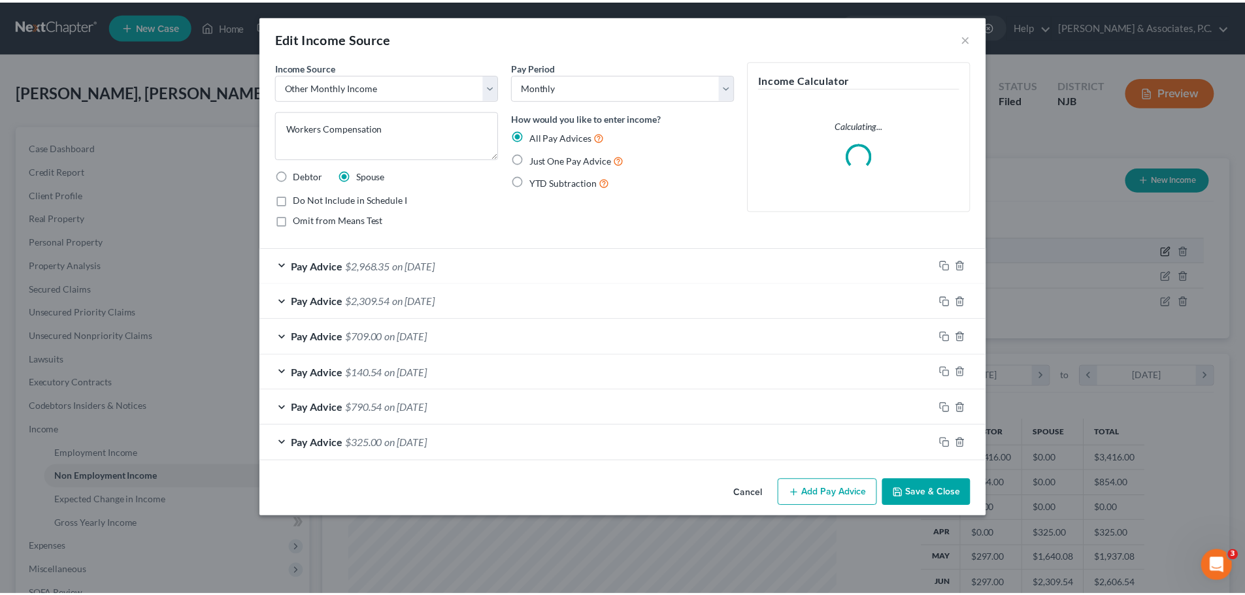
scroll to position [246, 518]
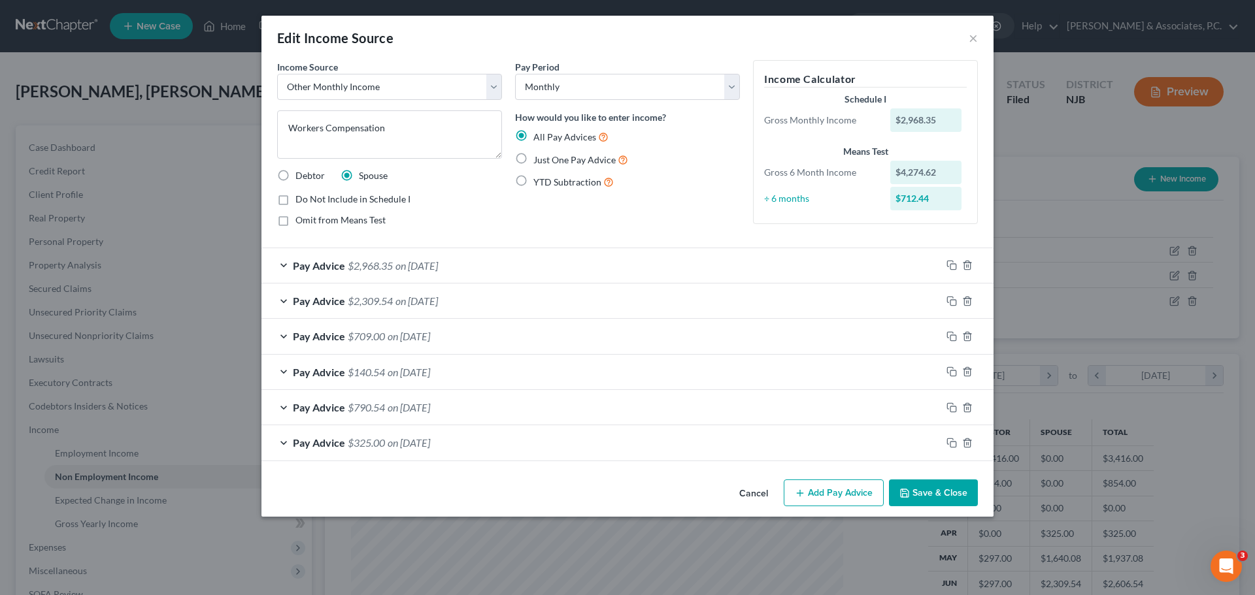
click at [755, 493] on button "Cancel" at bounding box center [754, 494] width 50 height 26
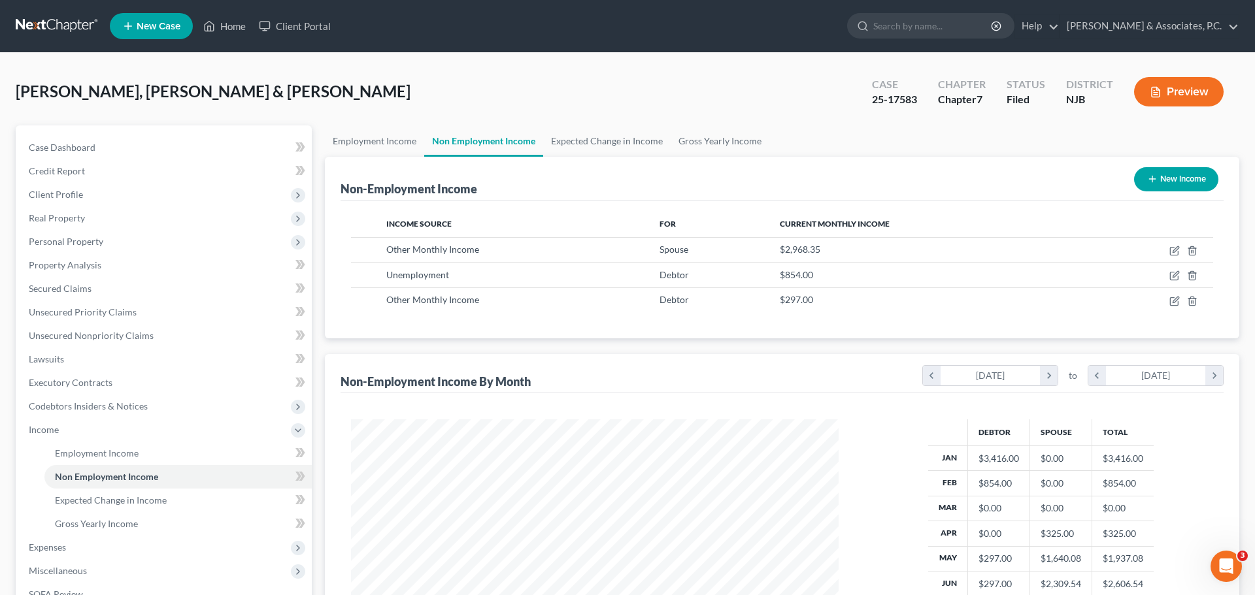
scroll to position [653257, 652987]
click at [1162, 303] on icon "button" at bounding box center [1164, 301] width 10 height 10
select select "13"
select select "0"
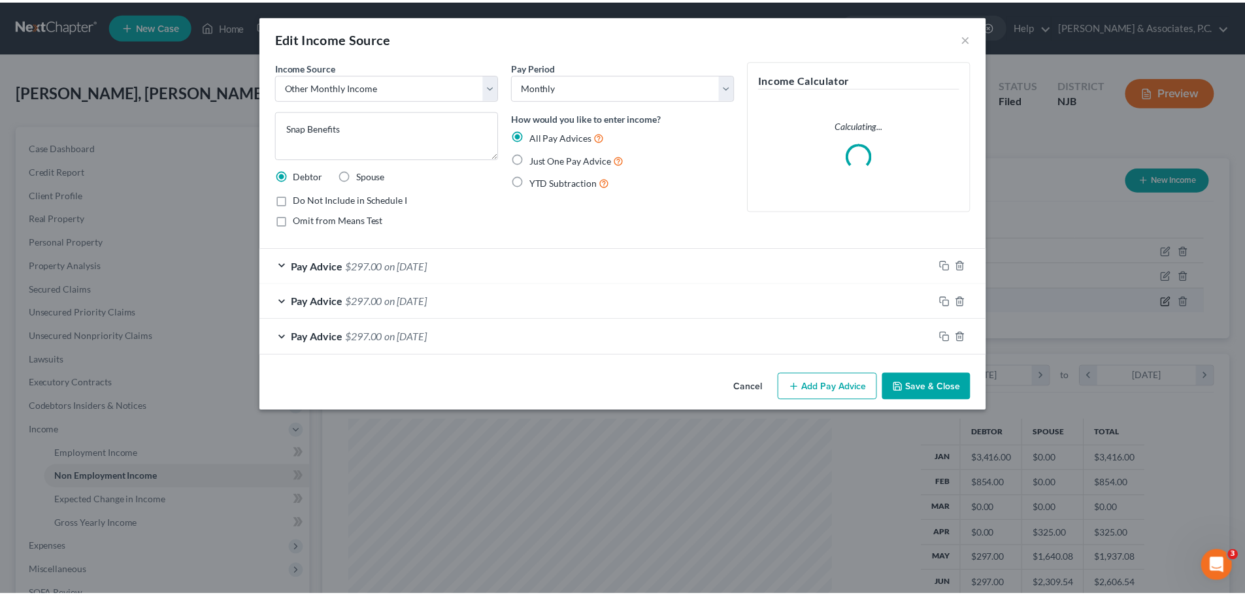
scroll to position [246, 518]
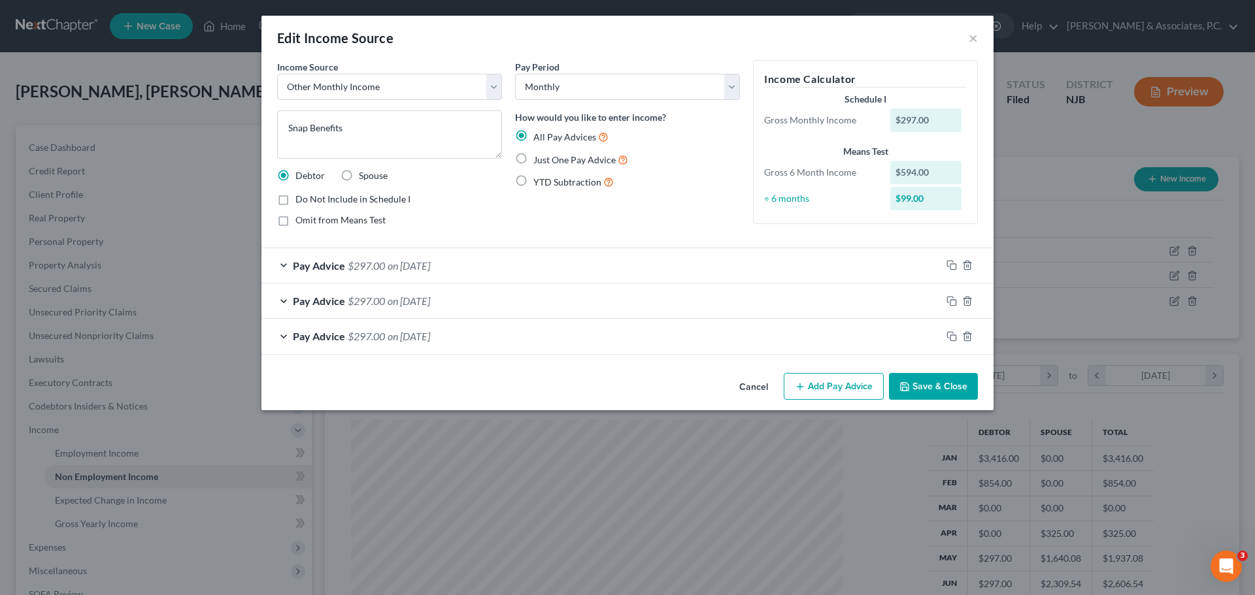
click at [752, 388] on button "Cancel" at bounding box center [754, 387] width 50 height 26
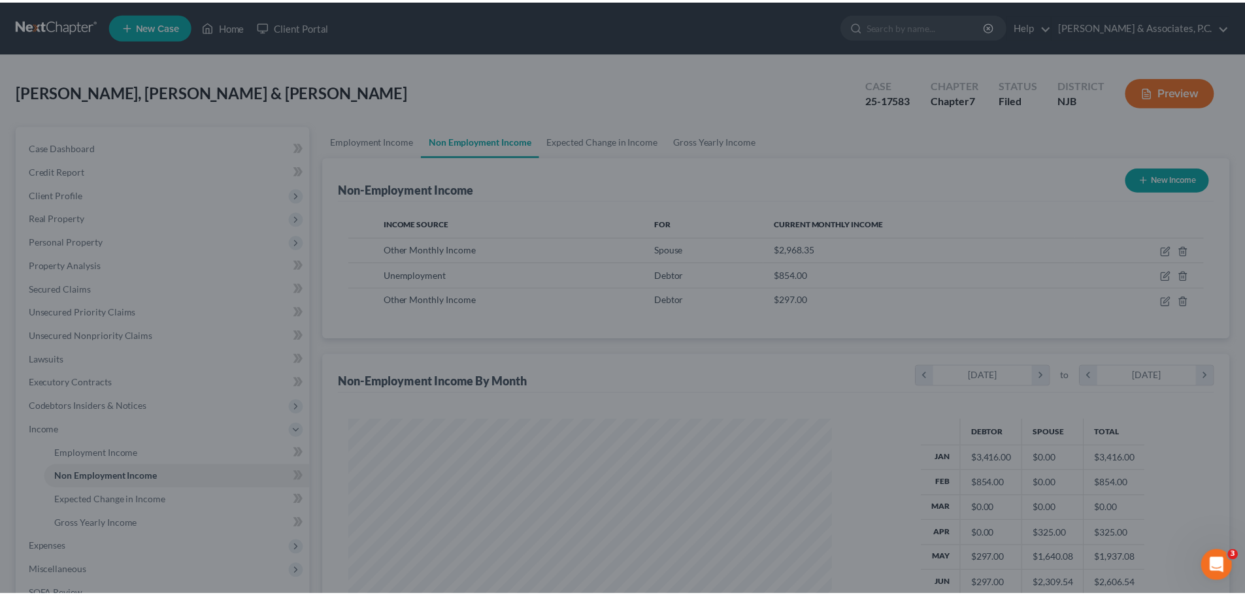
scroll to position [653257, 652987]
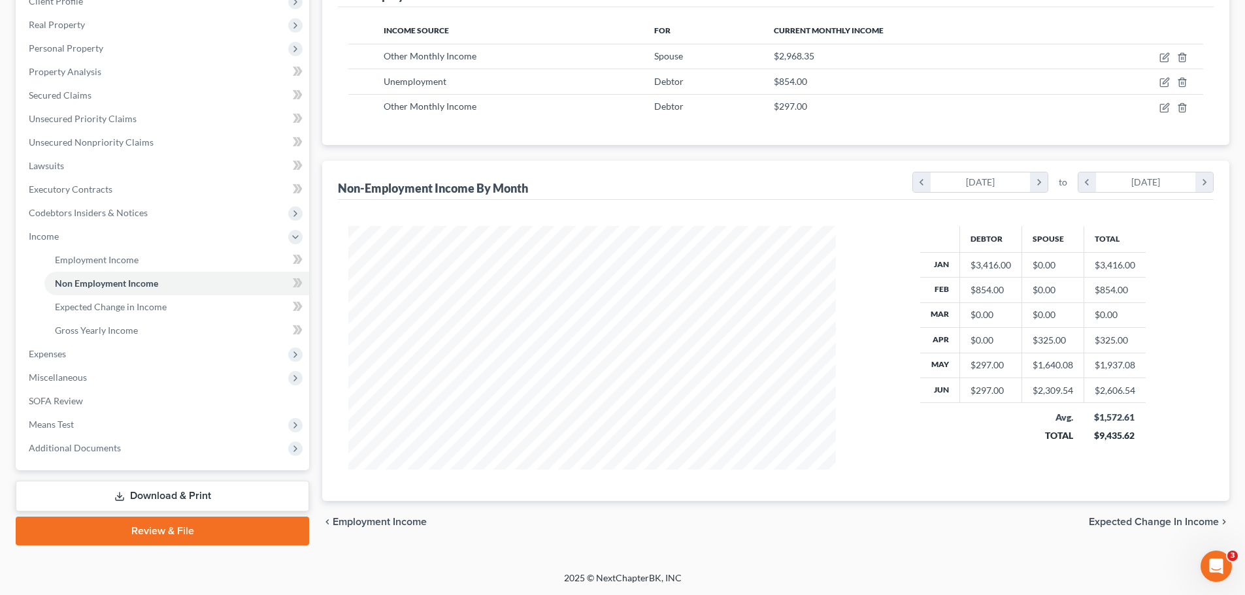
click at [1110, 521] on span "Expected Change in Income" at bounding box center [1154, 522] width 130 height 10
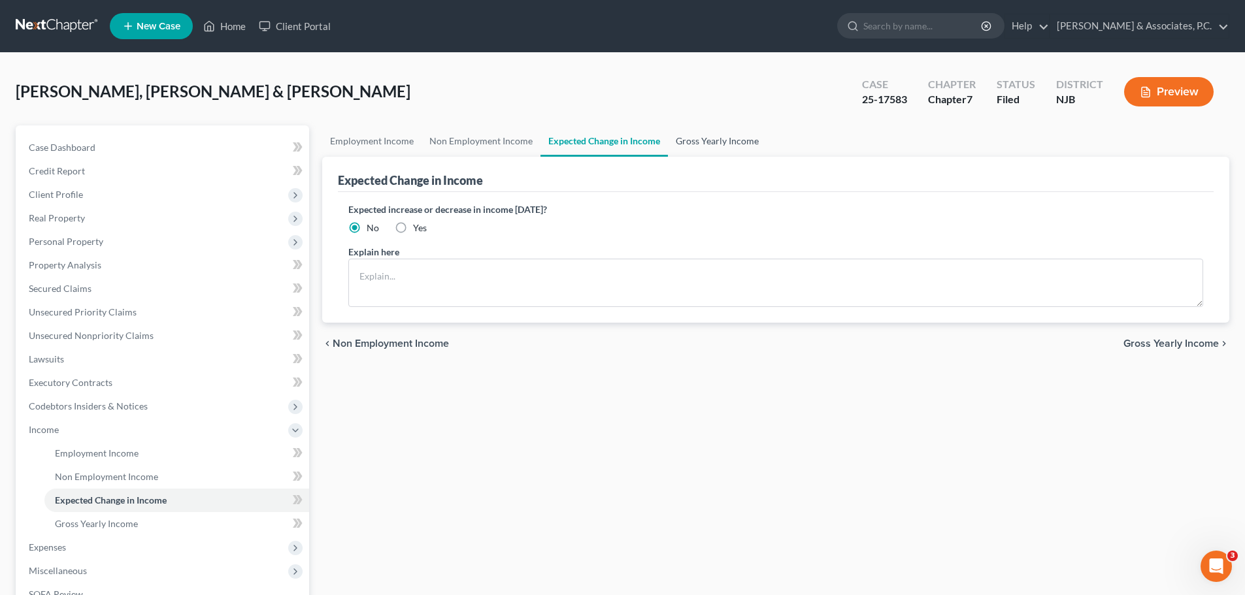
drag, startPoint x: 712, startPoint y: 132, endPoint x: 714, endPoint y: 139, distance: 7.0
click at [712, 133] on link "Gross Yearly Income" at bounding box center [717, 140] width 99 height 31
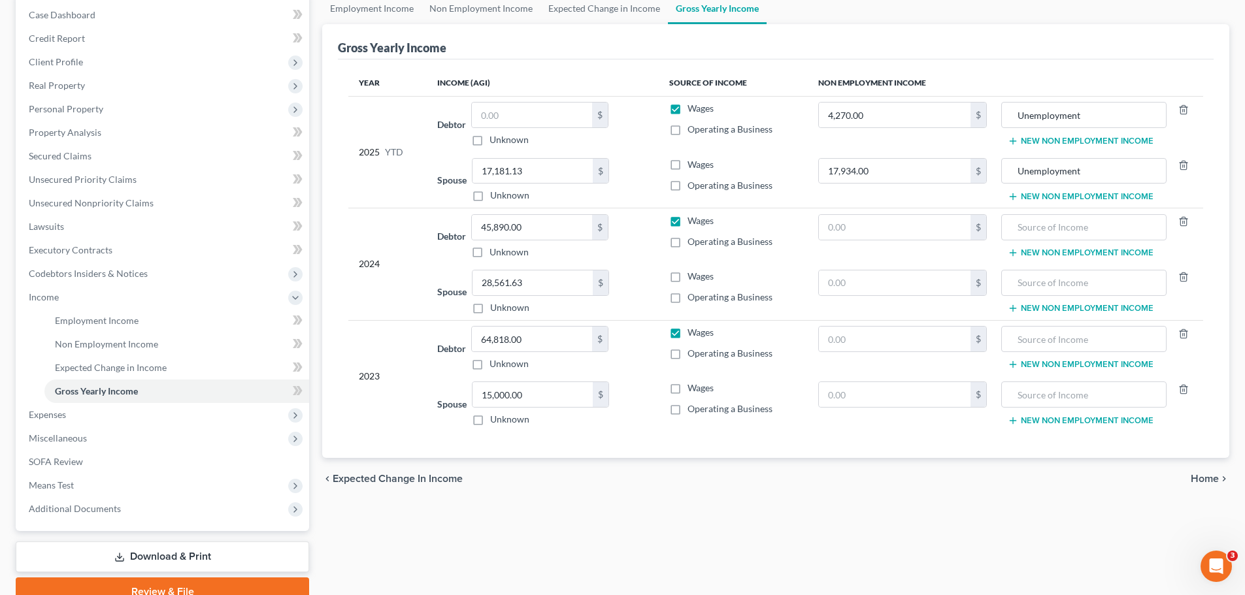
scroll to position [193, 0]
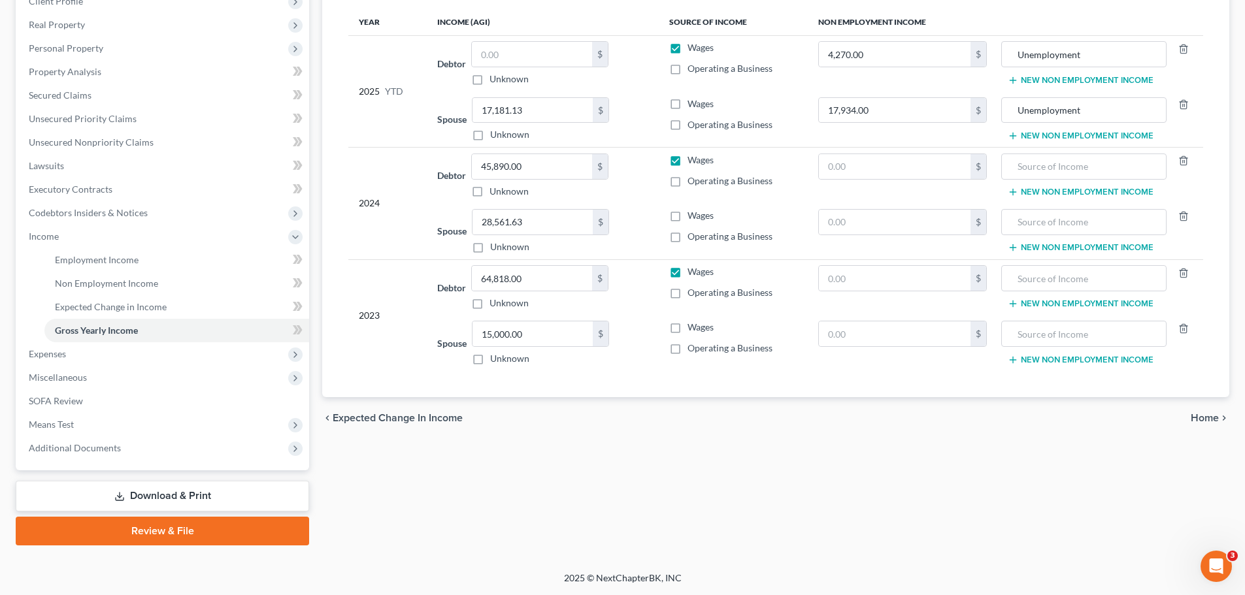
click at [1207, 420] on span "Home" at bounding box center [1205, 418] width 28 height 10
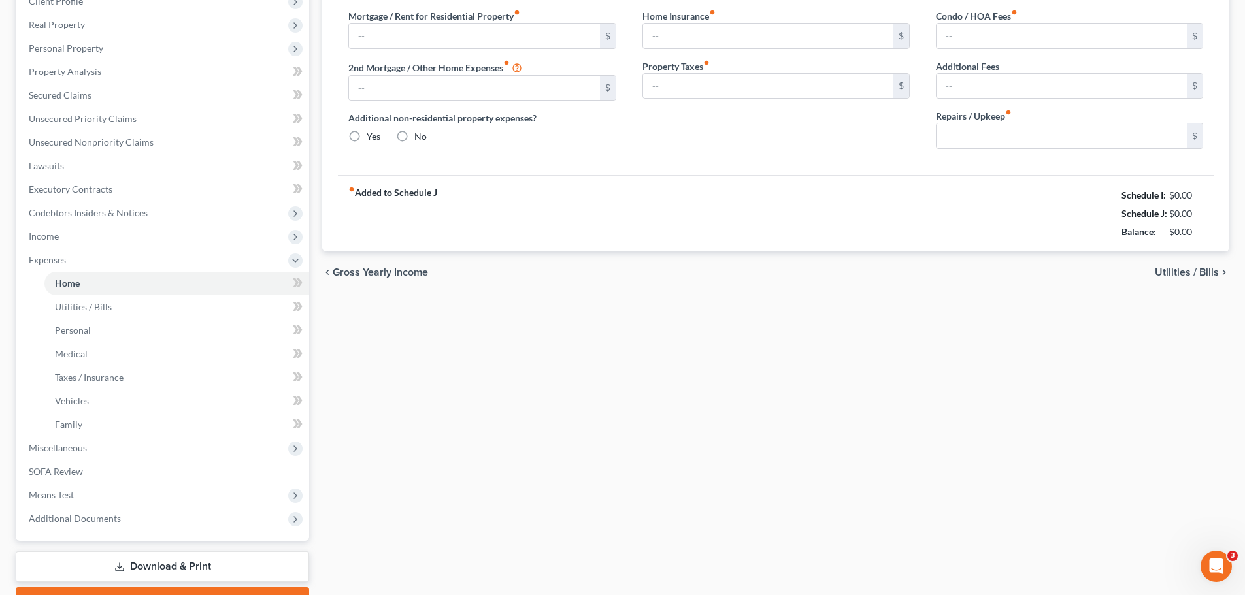
type input "1,950.00"
type input "0.00"
radio input "true"
type input "0.00"
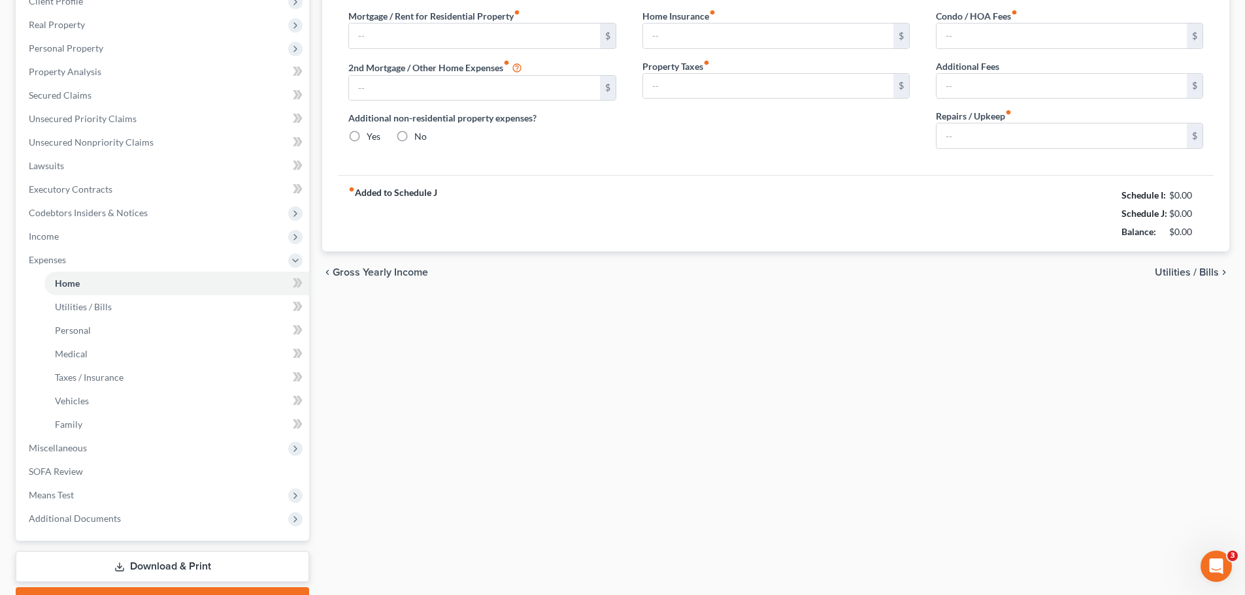
type input "0.00"
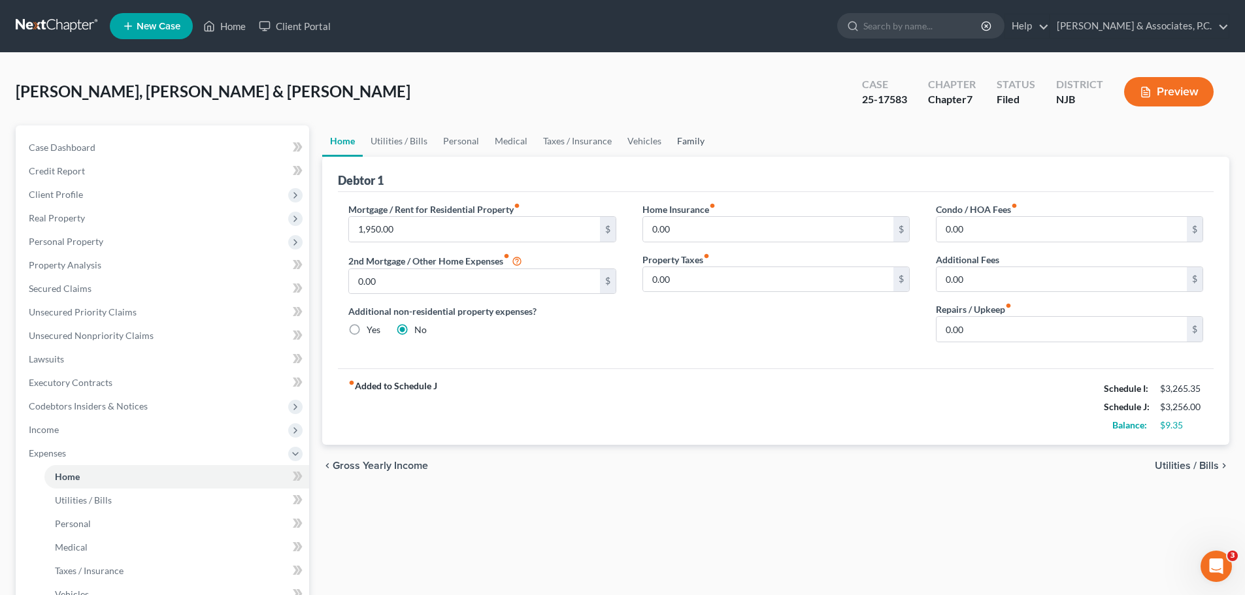
click at [690, 141] on link "Family" at bounding box center [690, 140] width 43 height 31
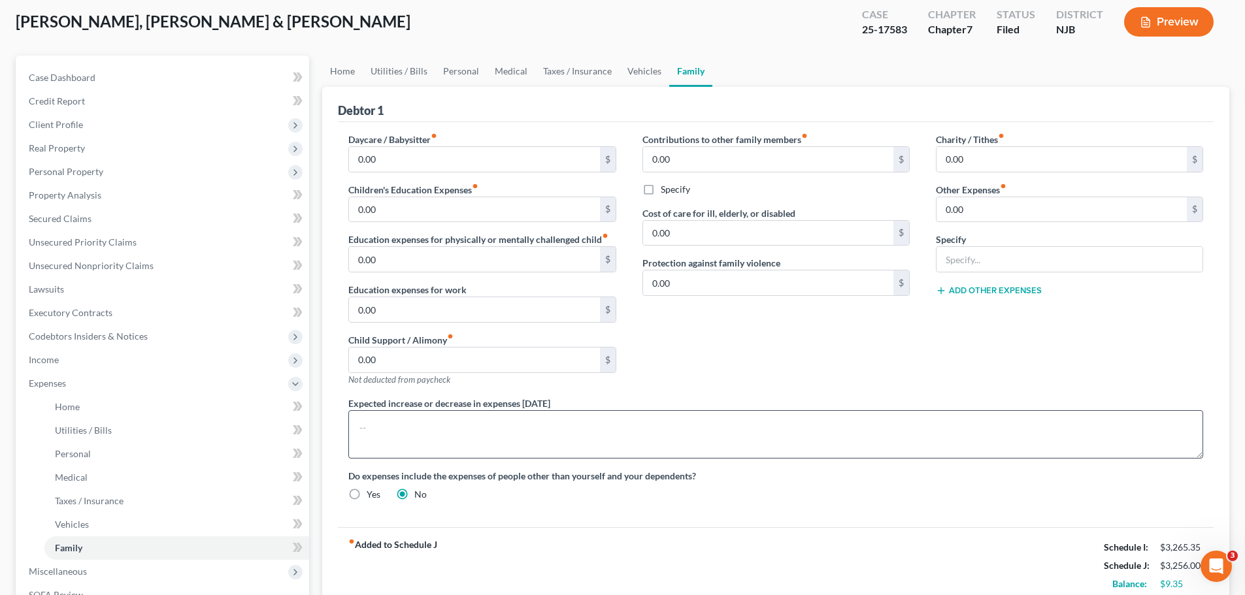
scroll to position [264, 0]
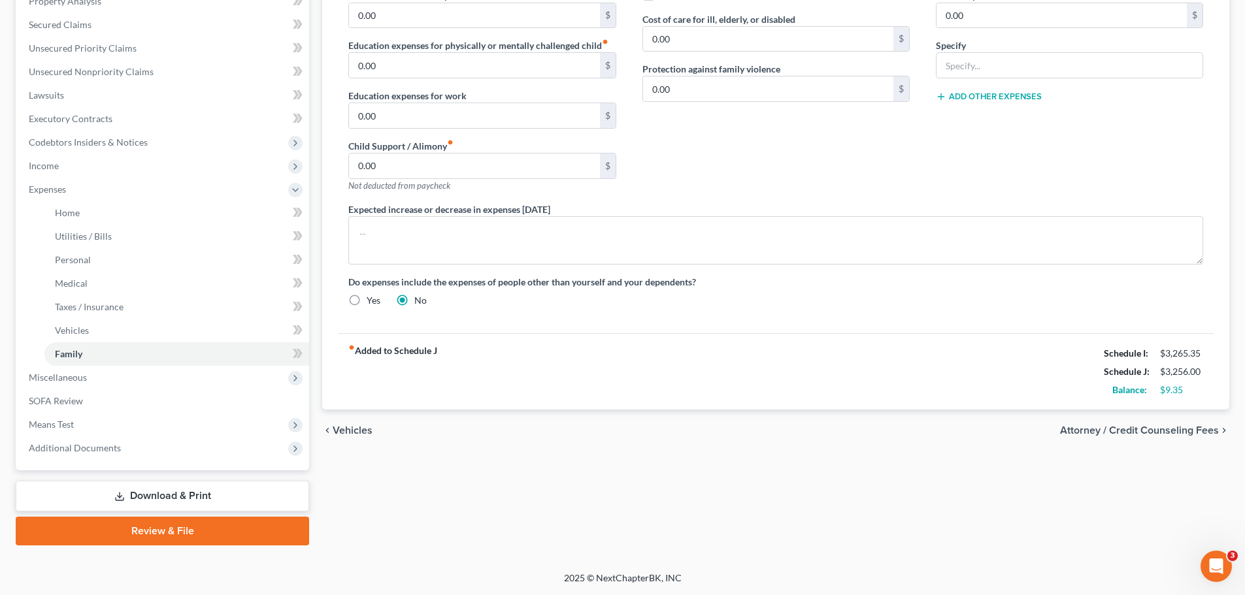
click at [1094, 425] on span "Attorney / Credit Counseling Fees" at bounding box center [1139, 430] width 159 height 10
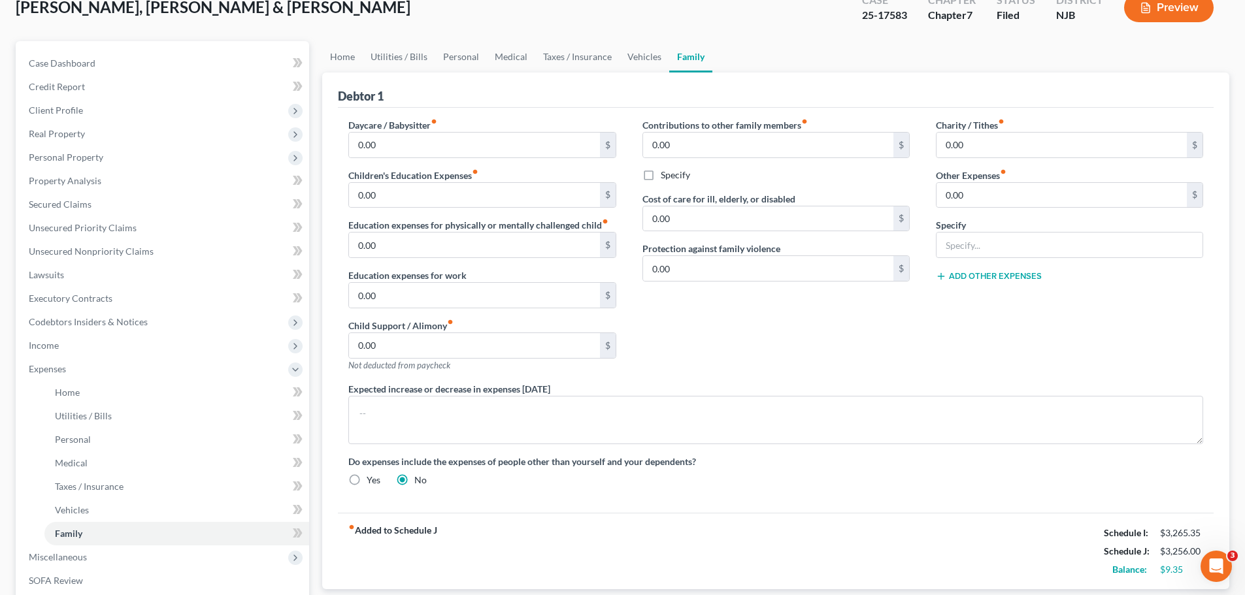
select select "0"
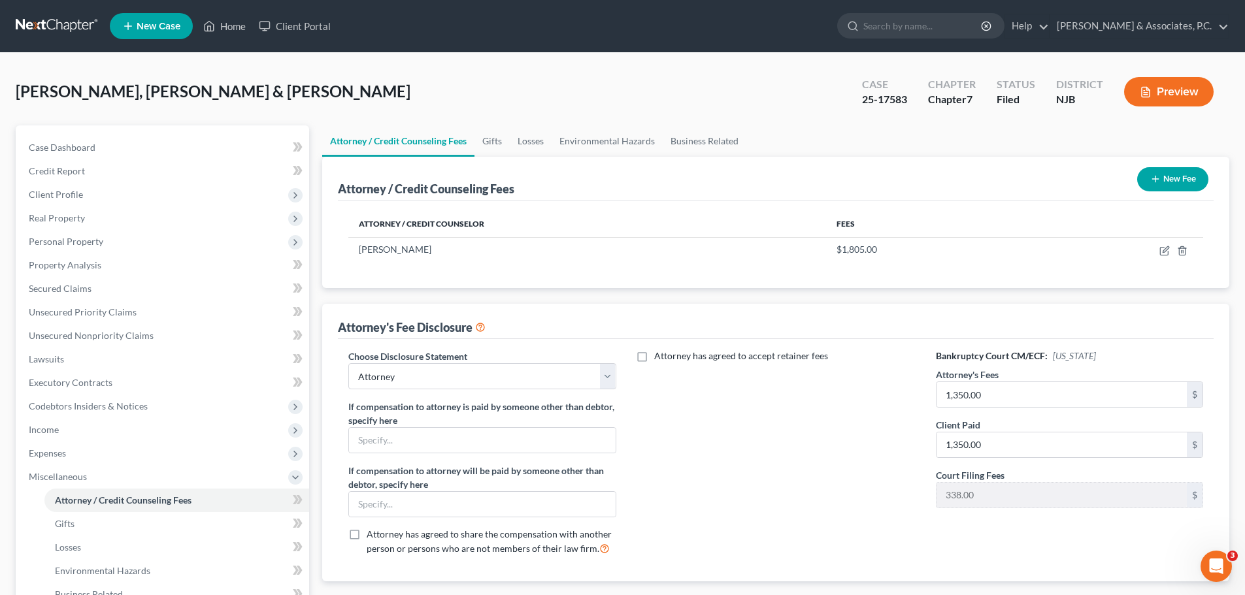
click at [54, 20] on link at bounding box center [58, 26] width 84 height 24
